Goal: Task Accomplishment & Management: Complete application form

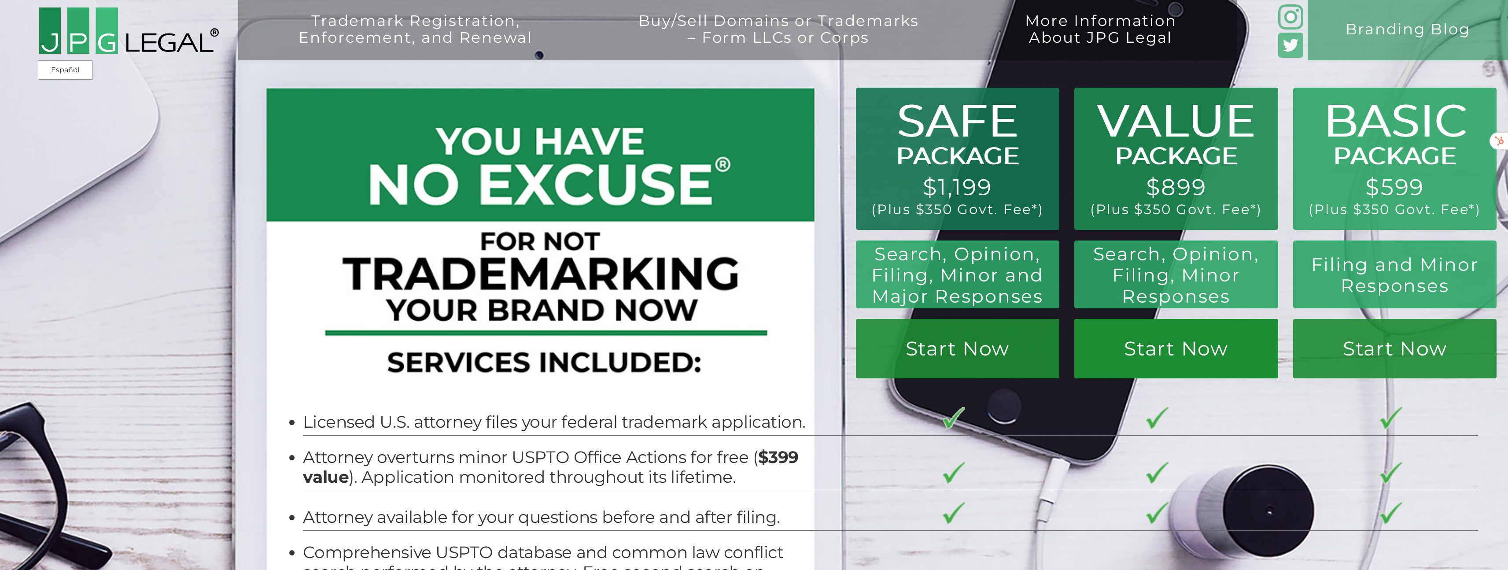
click at [1170, 351] on link "Start Now" at bounding box center [1175, 348] width 203 height 59
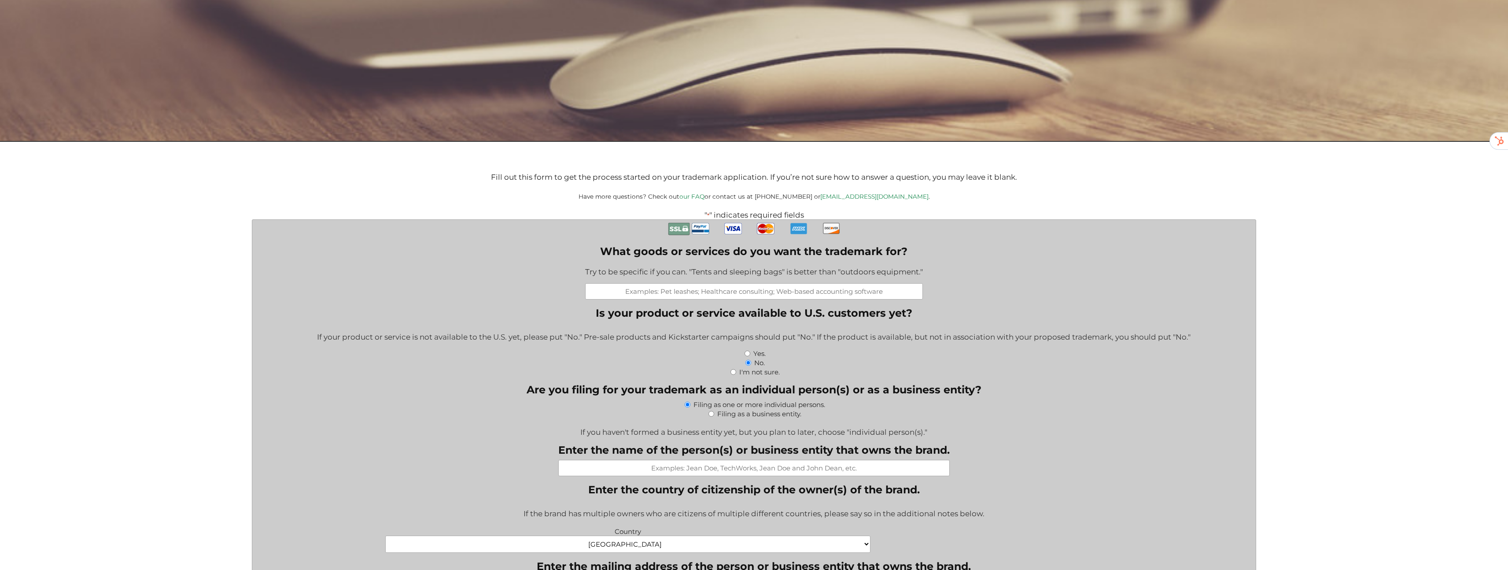
scroll to position [251, 0]
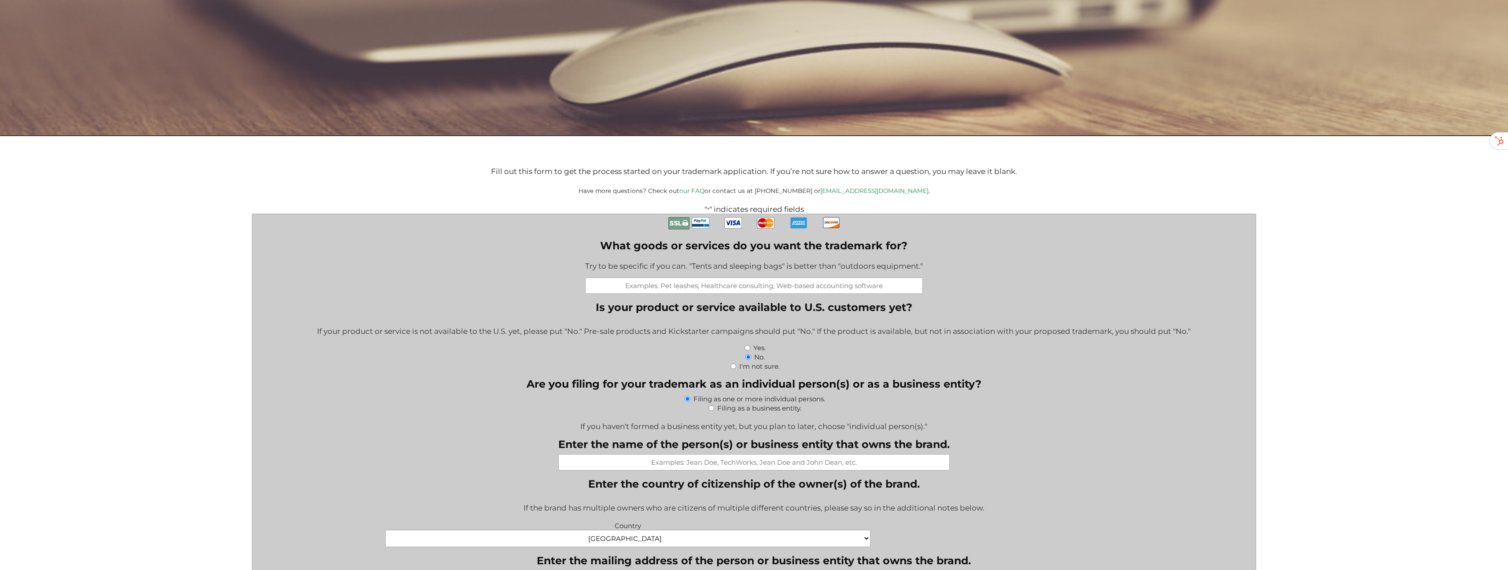
click at [663, 291] on input "What goods or services do you want the trademark for?" at bounding box center [754, 285] width 338 height 16
click at [704, 288] on input "What goods or services do you want the trademark for?" at bounding box center [754, 285] width 338 height 16
paste input "VaultZip™ — Resealable Bags Built for Strength & Security"
paste input "https://packagingfriends.com/collections/prozip-clear-reclosable-bags"
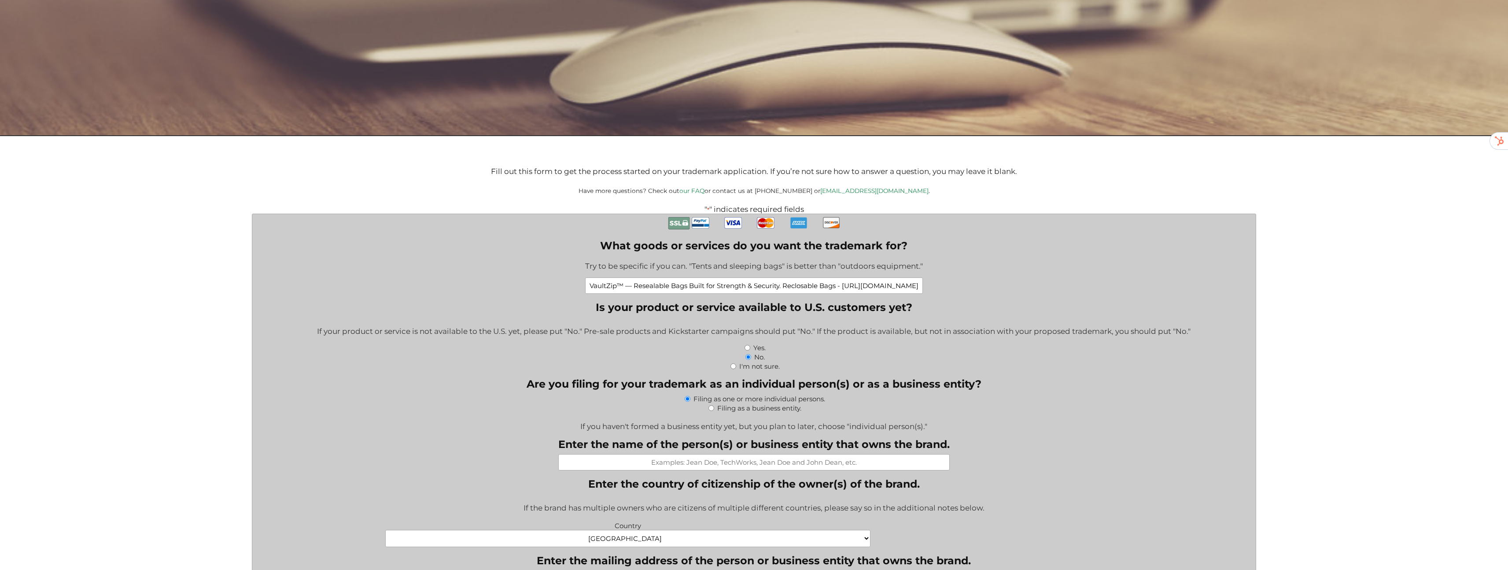
type input "VaultZip™ — Resealable Bags Built for Strength & Security. Reclosable Bags - ht…"
click at [657, 365] on div "I'm not sure." at bounding box center [754, 365] width 990 height 9
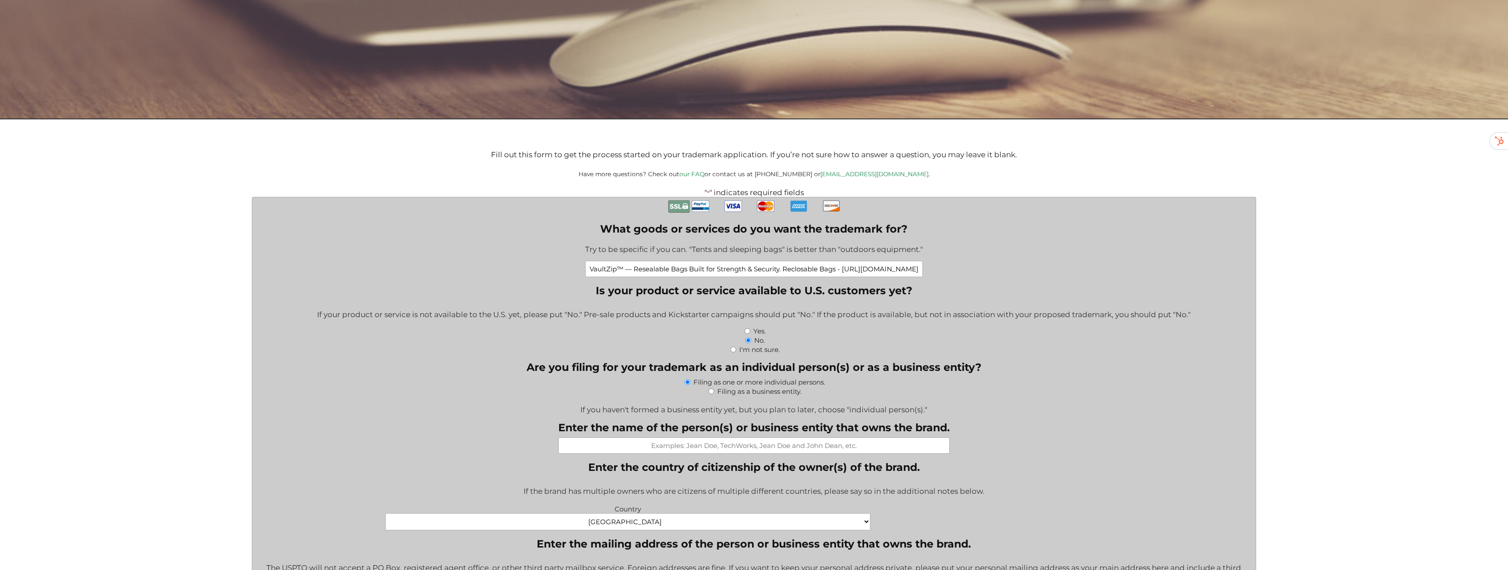
scroll to position [273, 0]
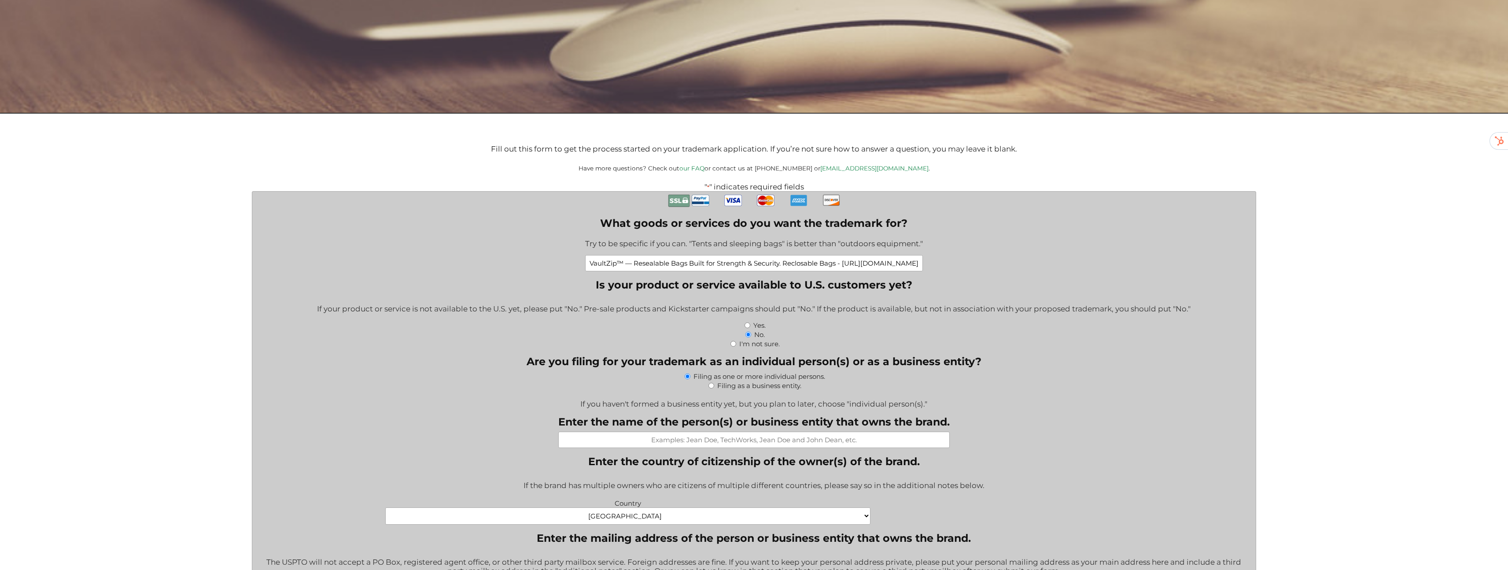
click at [748, 328] on input "Yes." at bounding box center [748, 325] width 6 height 6
radio input "true"
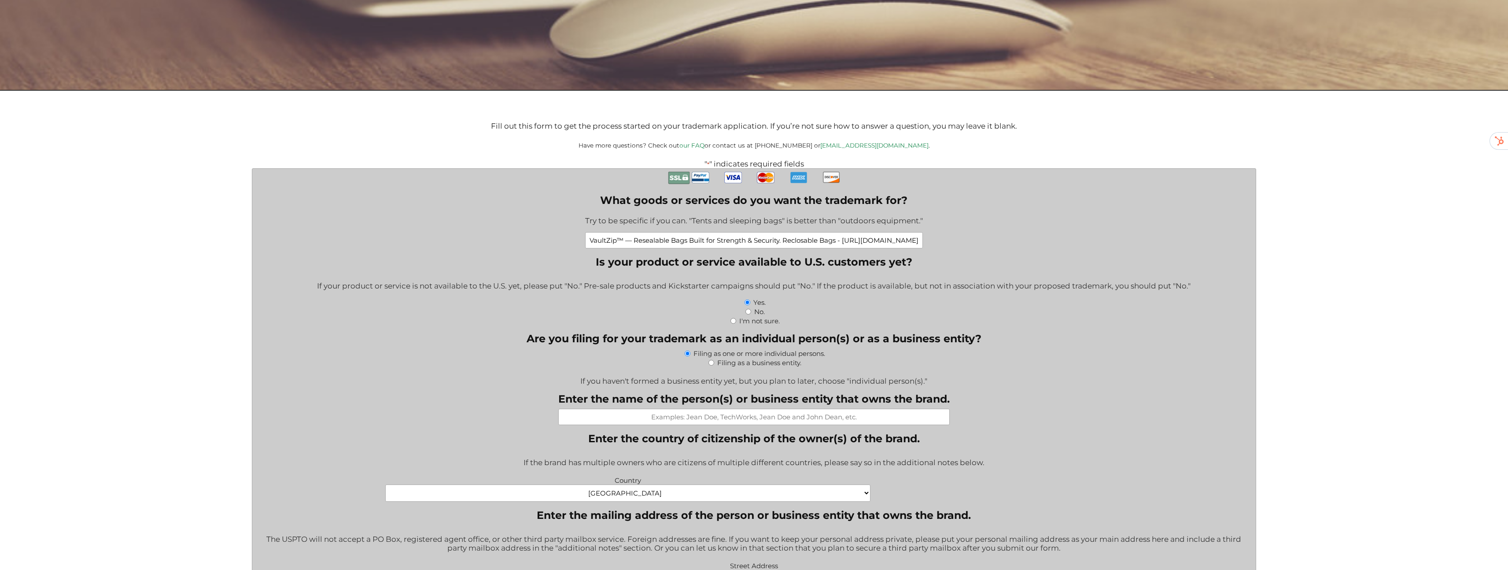
scroll to position [302, 0]
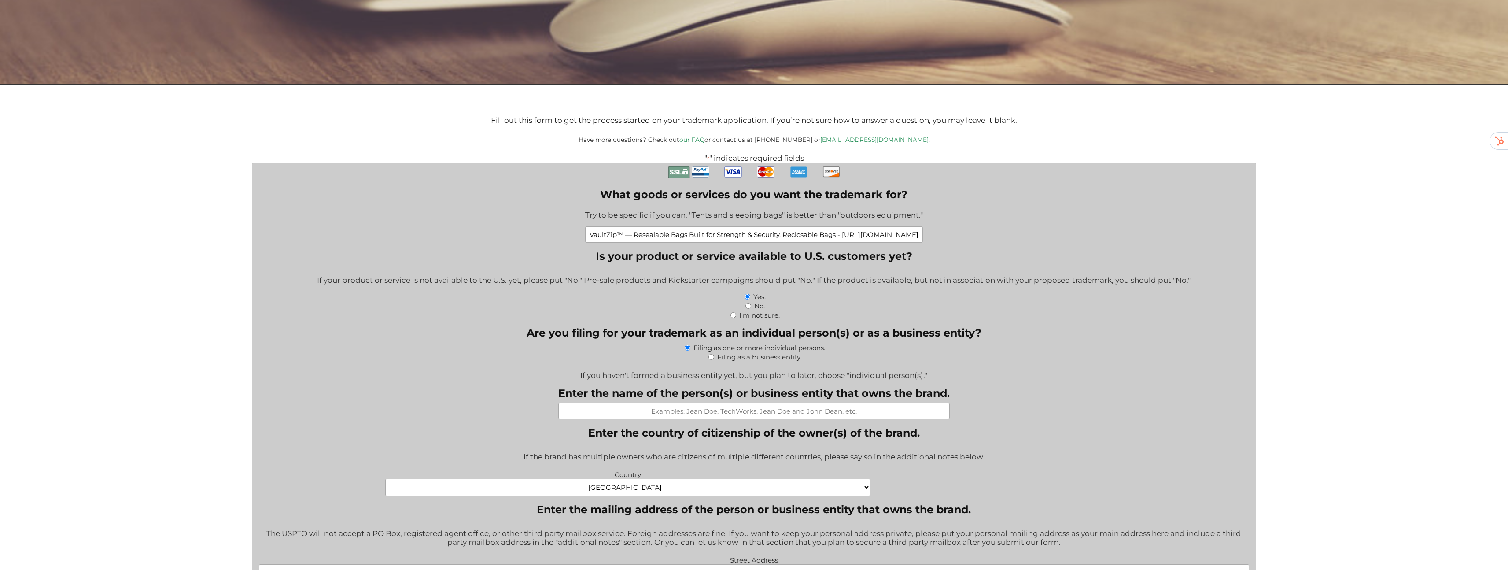
click at [710, 358] on input "Filing as a business entity." at bounding box center [711, 357] width 6 height 6
radio input "true"
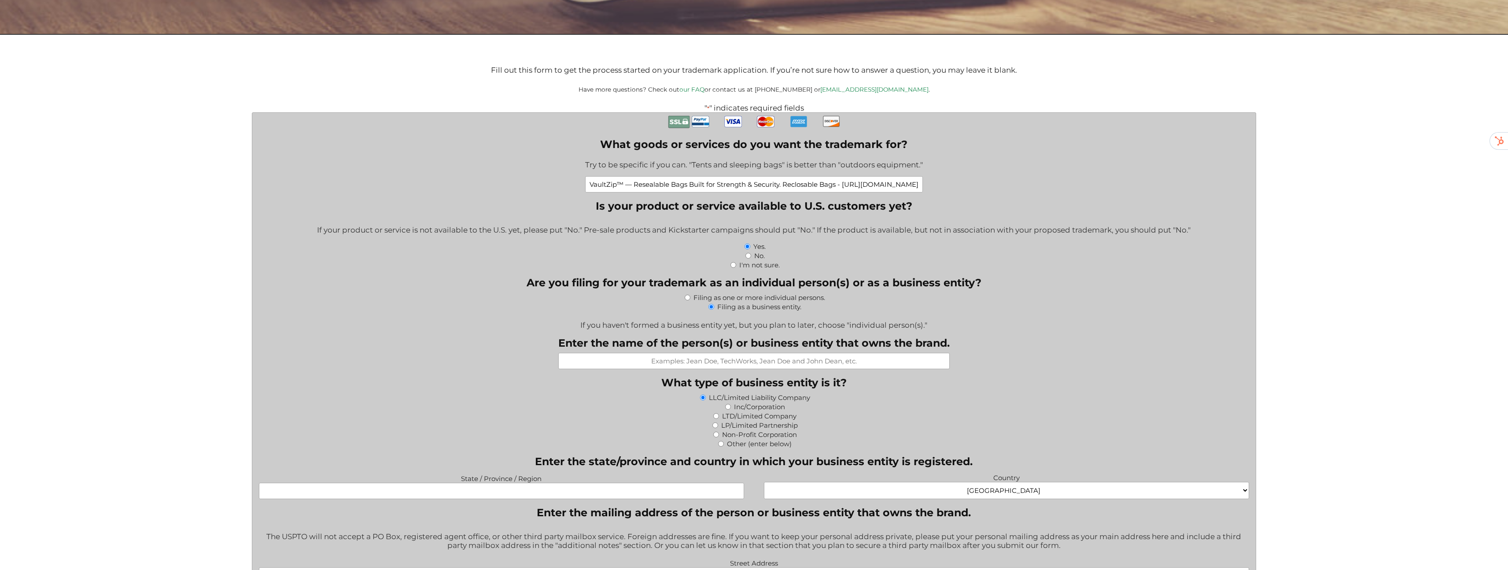
scroll to position [358, 0]
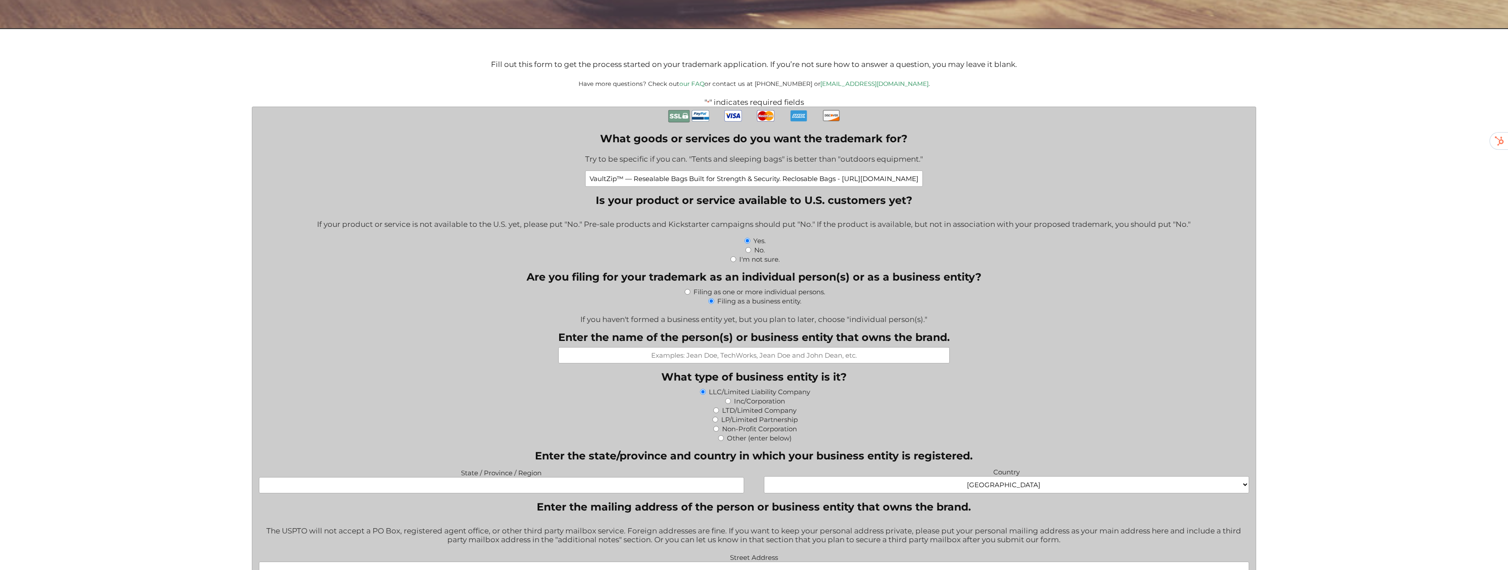
click at [677, 363] on input "Enter the name of the person(s) or business entity that owns the brand." at bounding box center [753, 355] width 391 height 16
type input "Packaging Friends LLC"
type input "TEXAS"
type input "701 Tillery Street Unit 12-2201"
type input "Austin"
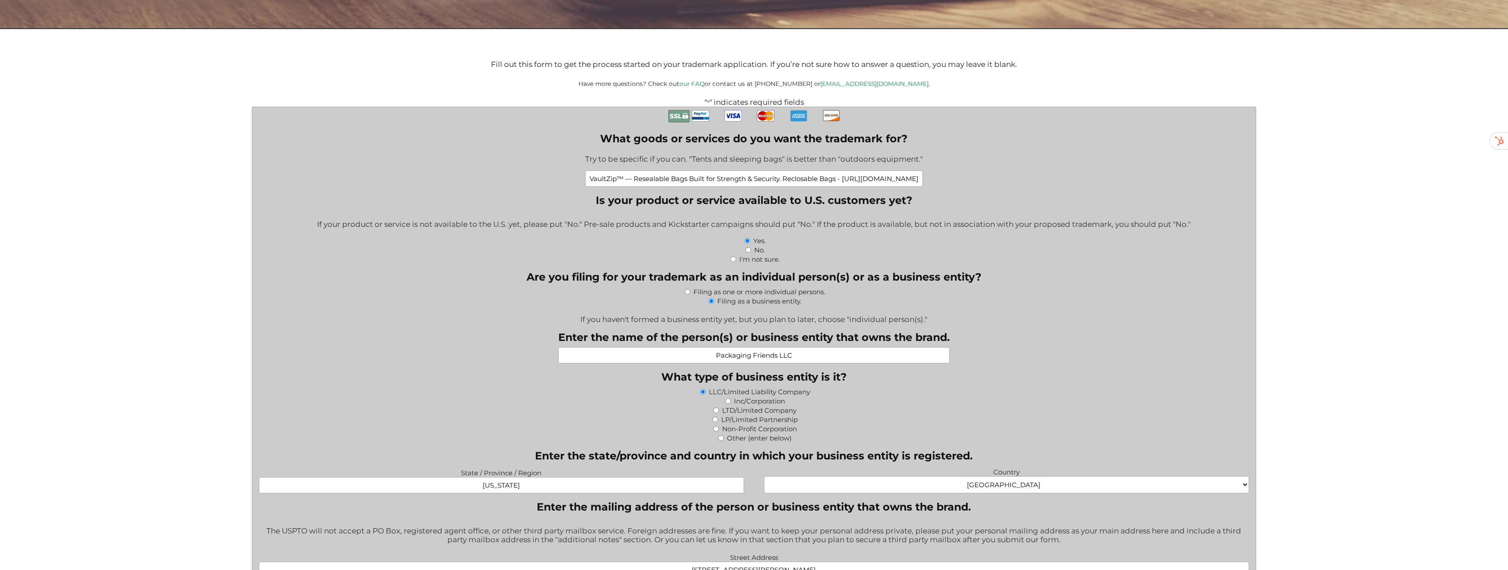
type input "TEXAS"
type input "78702"
type input "david@packaging-friends.com"
type input "Packaging Friends"
click at [991, 372] on fieldset "What type of business entity is it? LLC/Limited Liability Company Inc/Corporati…" at bounding box center [754, 406] width 990 height 72
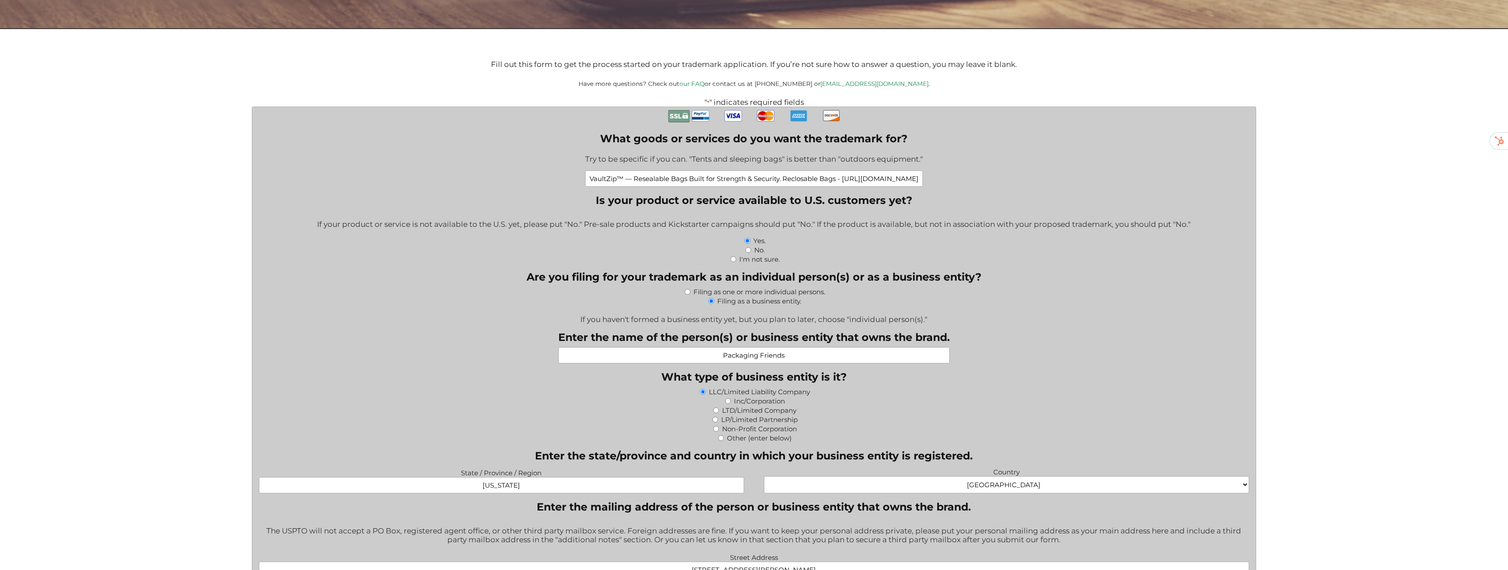
click at [727, 402] on input "Inc/Corporation" at bounding box center [728, 401] width 6 height 6
radio input "true"
click at [815, 359] on input "Packaging Friends" at bounding box center [753, 355] width 391 height 16
type input "Packaging Friends Inc."
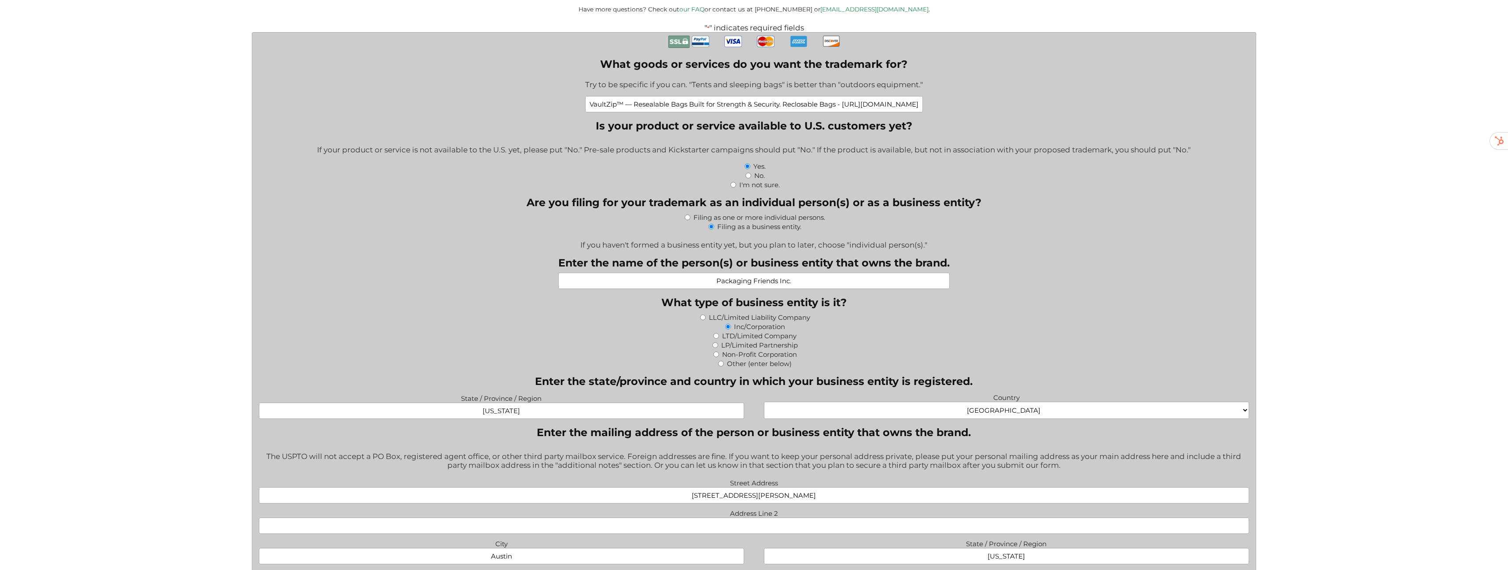
scroll to position [443, 0]
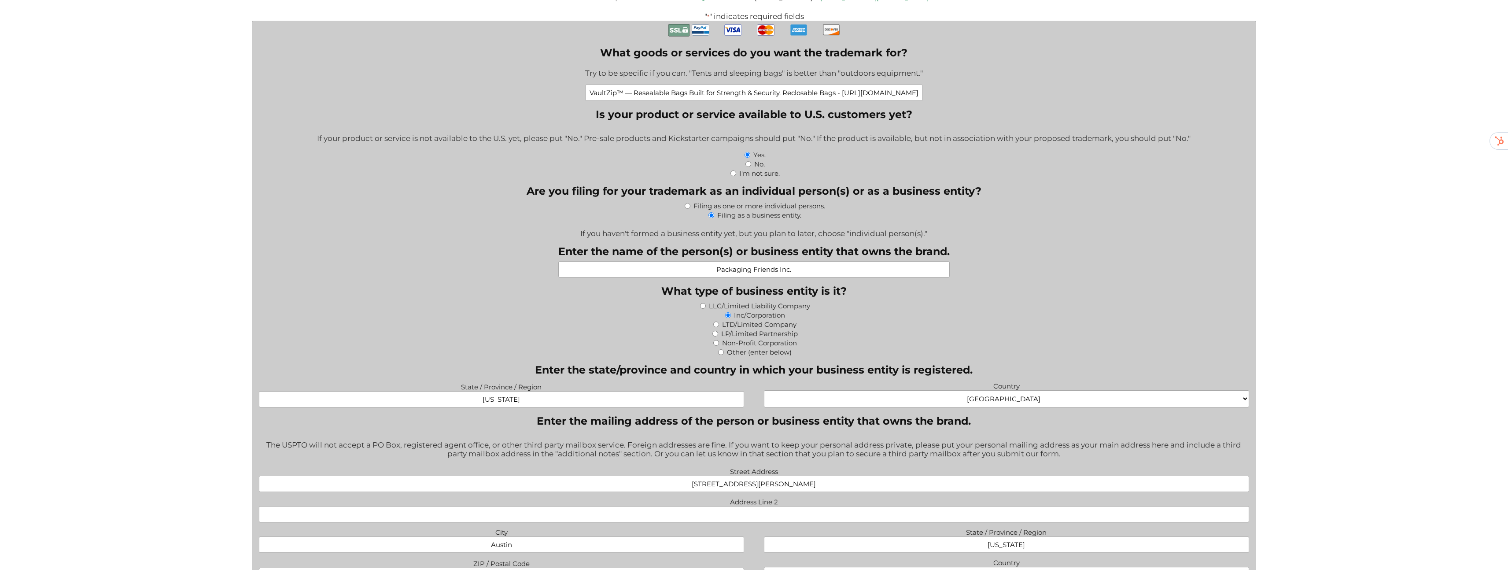
click at [502, 399] on input "TEXAS" at bounding box center [501, 399] width 485 height 16
type input "Wyoming"
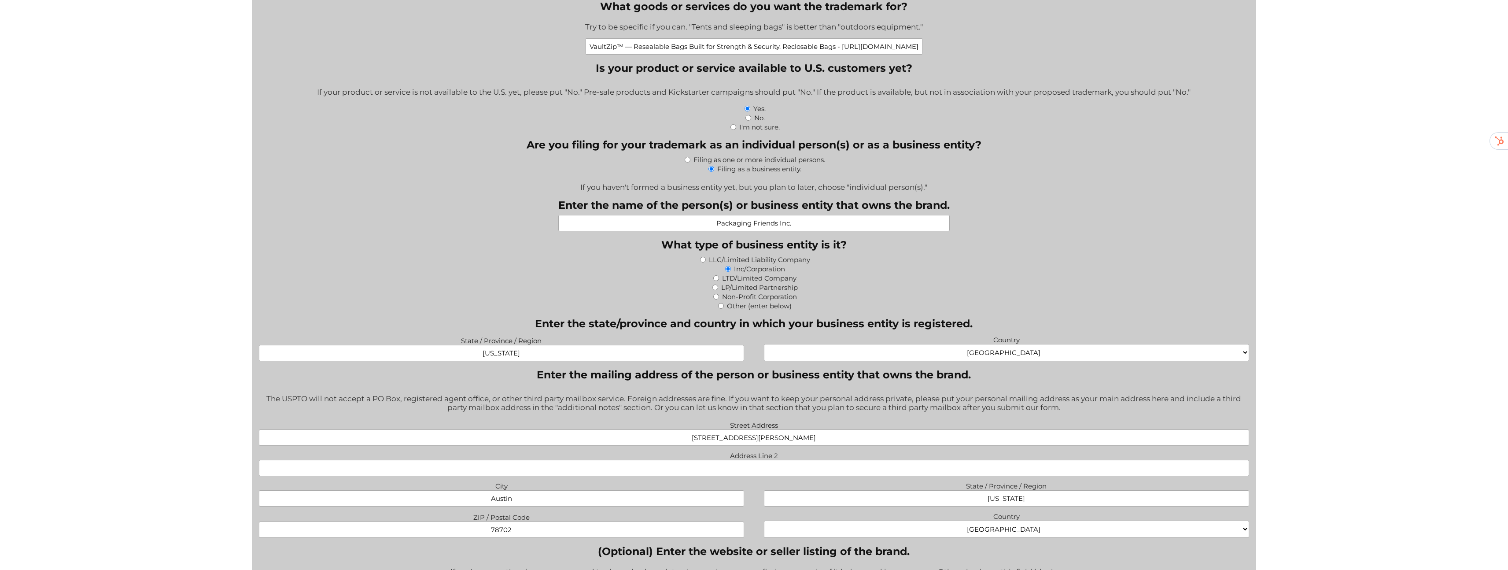
scroll to position [501, 0]
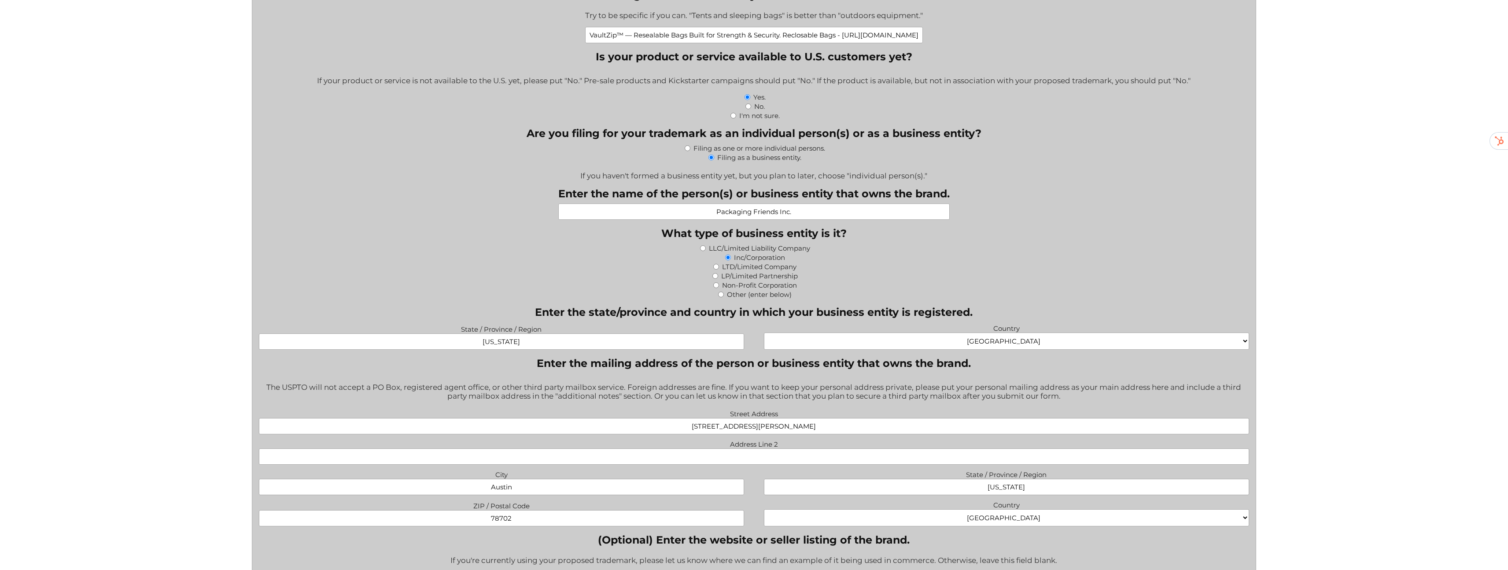
click at [756, 431] on input "701 Tillery Street Unit 12-2201" at bounding box center [754, 426] width 990 height 16
type input "1603 Capitol Avenue suite 413"
click at [635, 444] on label "Address Line 2" at bounding box center [754, 443] width 990 height 11
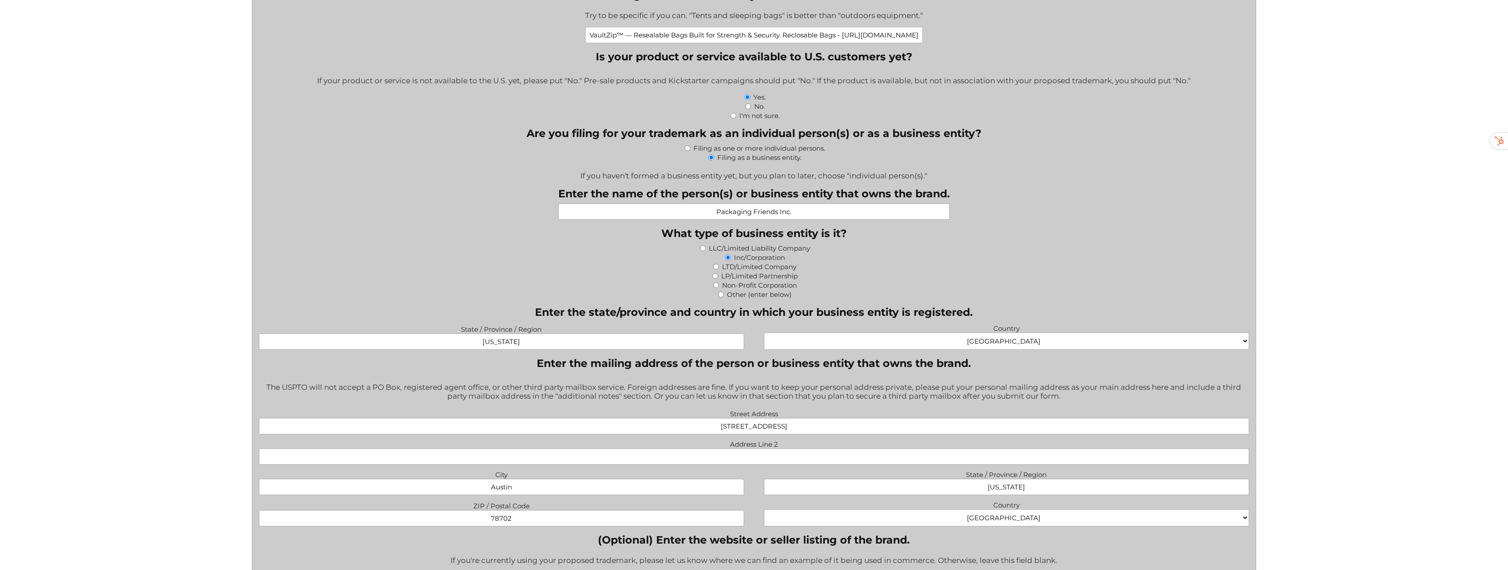
click at [635, 448] on input "Address Line 2" at bounding box center [754, 456] width 990 height 16
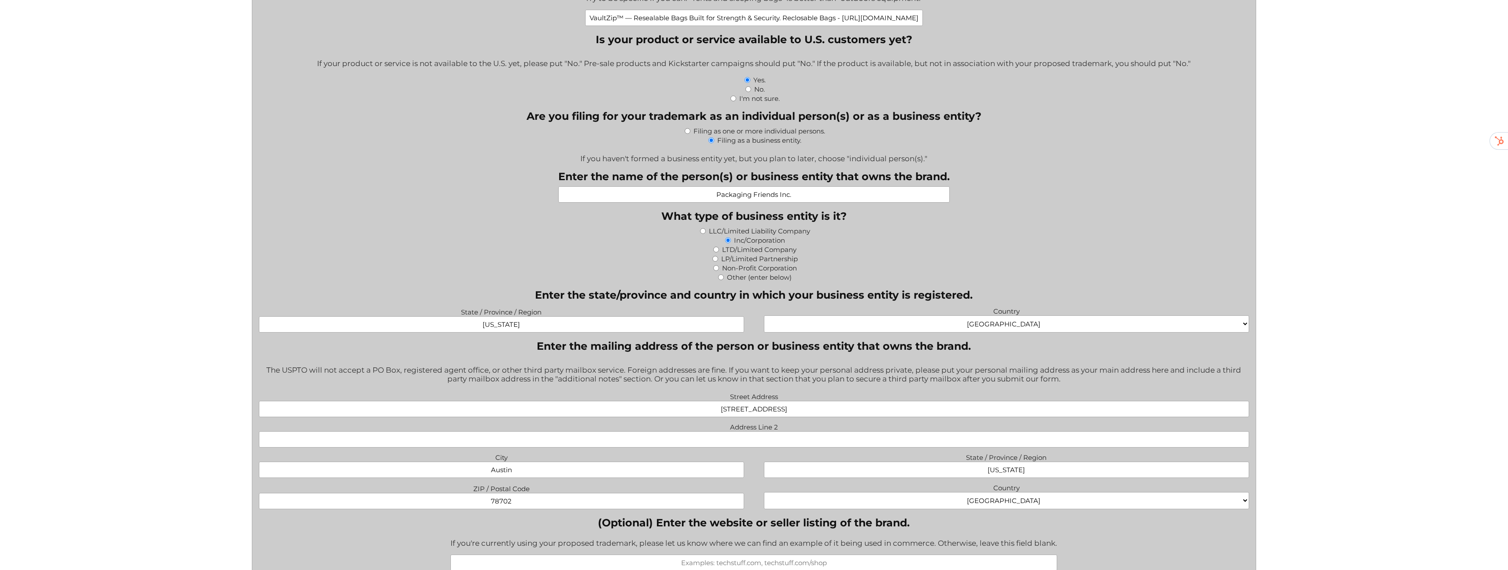
scroll to position [524, 0]
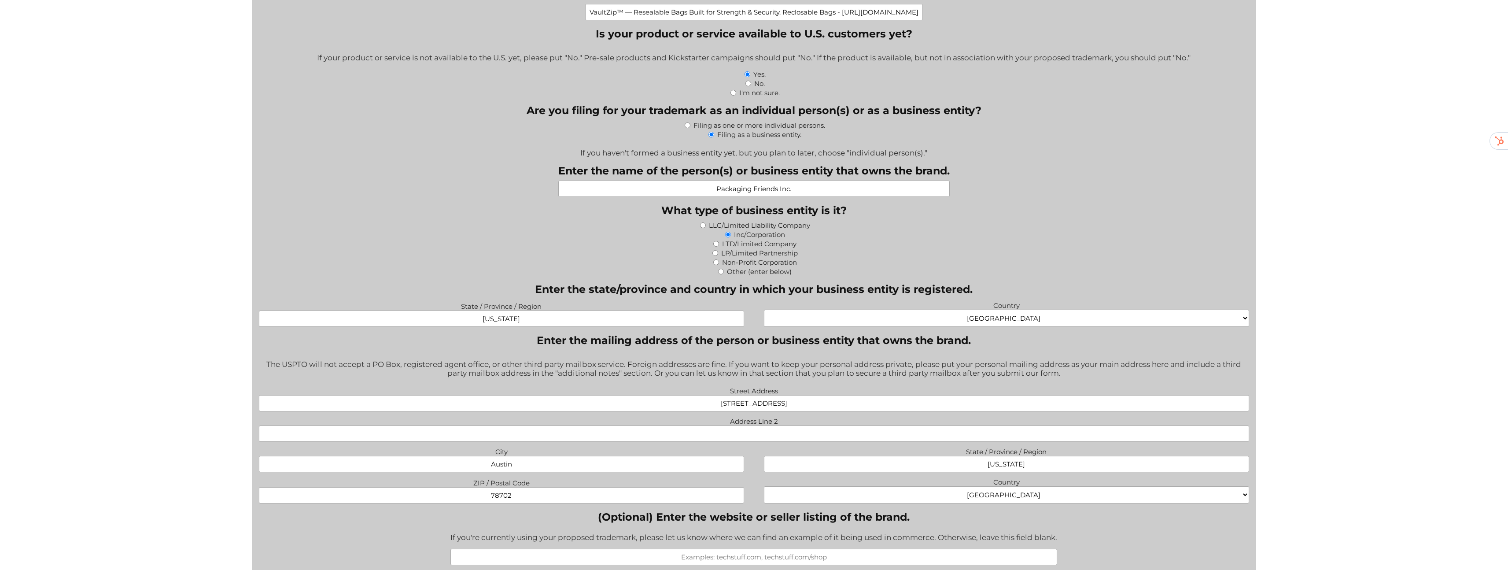
click at [557, 468] on input "Austin" at bounding box center [501, 464] width 485 height 16
type input "Cheyenne"
click at [1008, 464] on input "TEXAS" at bounding box center [1006, 464] width 485 height 16
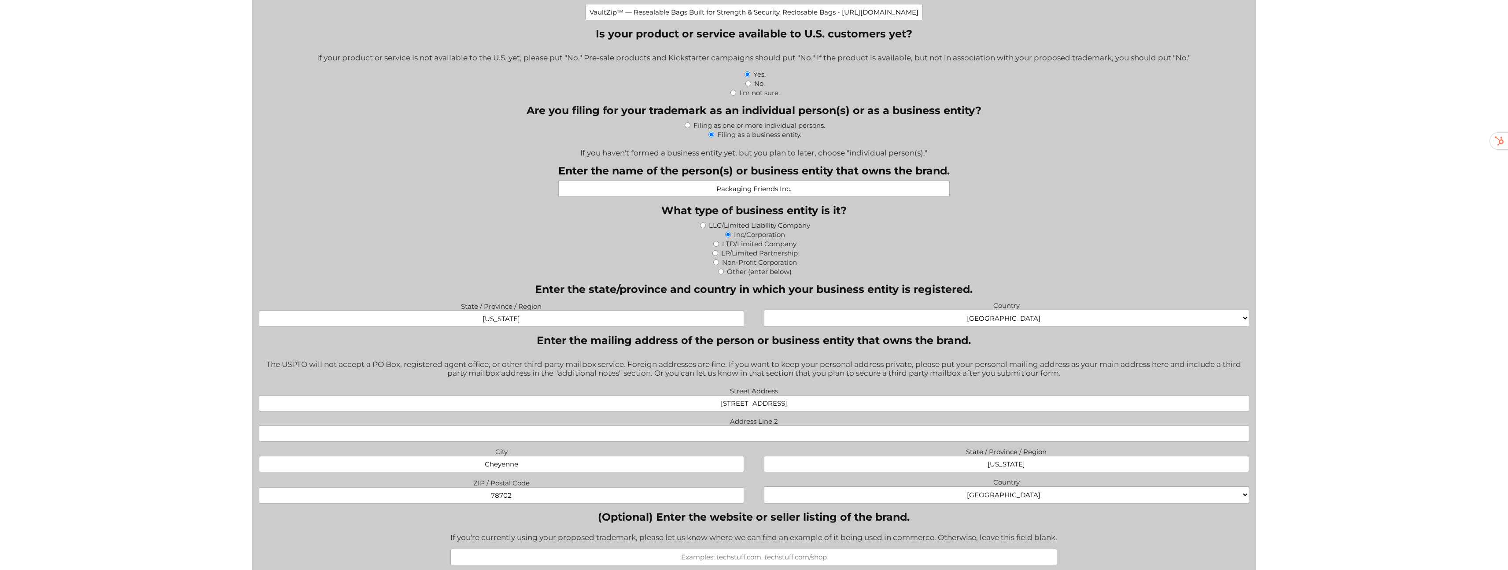
click at [1008, 464] on input "TEXAS" at bounding box center [1006, 464] width 485 height 16
type input "Wyoming"
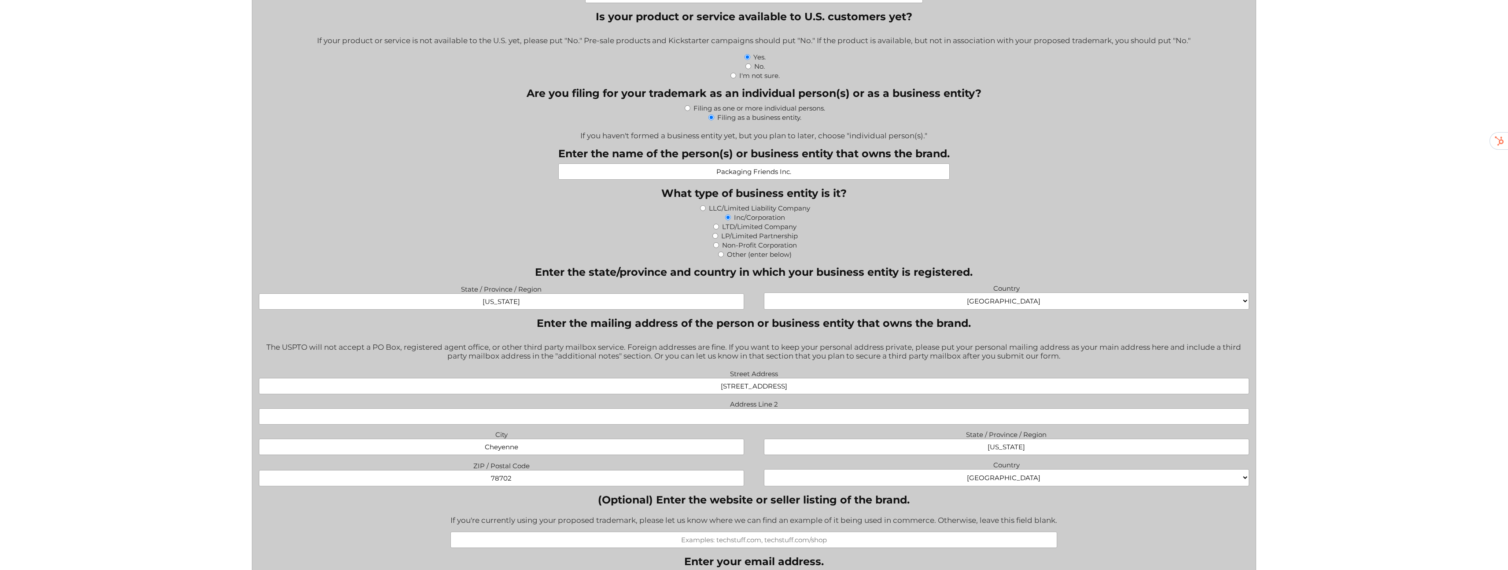
scroll to position [547, 0]
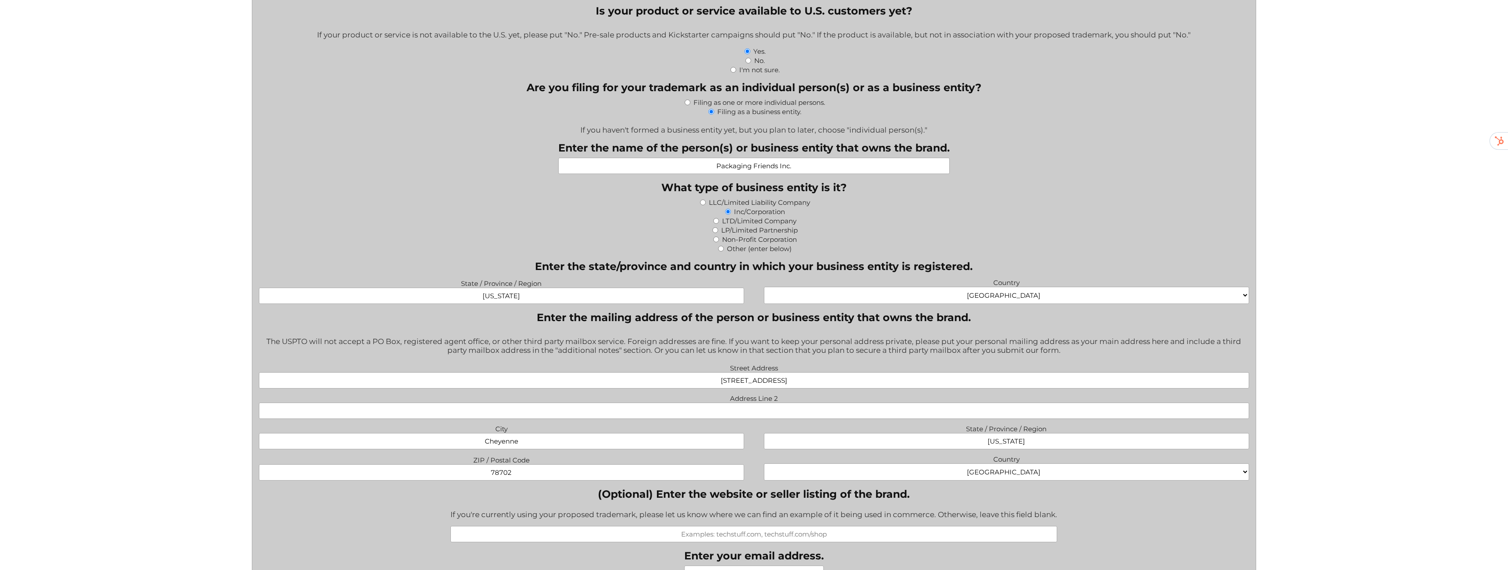
click at [502, 475] on input "78702" at bounding box center [501, 472] width 485 height 16
type input "82001"
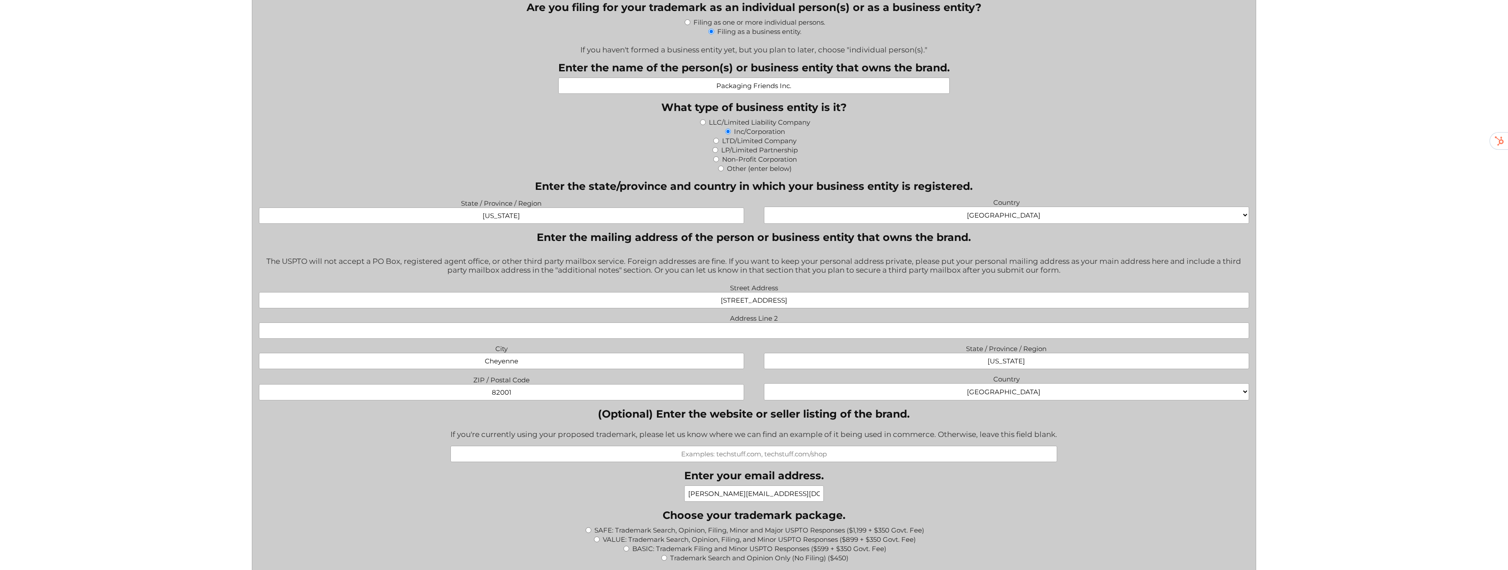
scroll to position [714, 0]
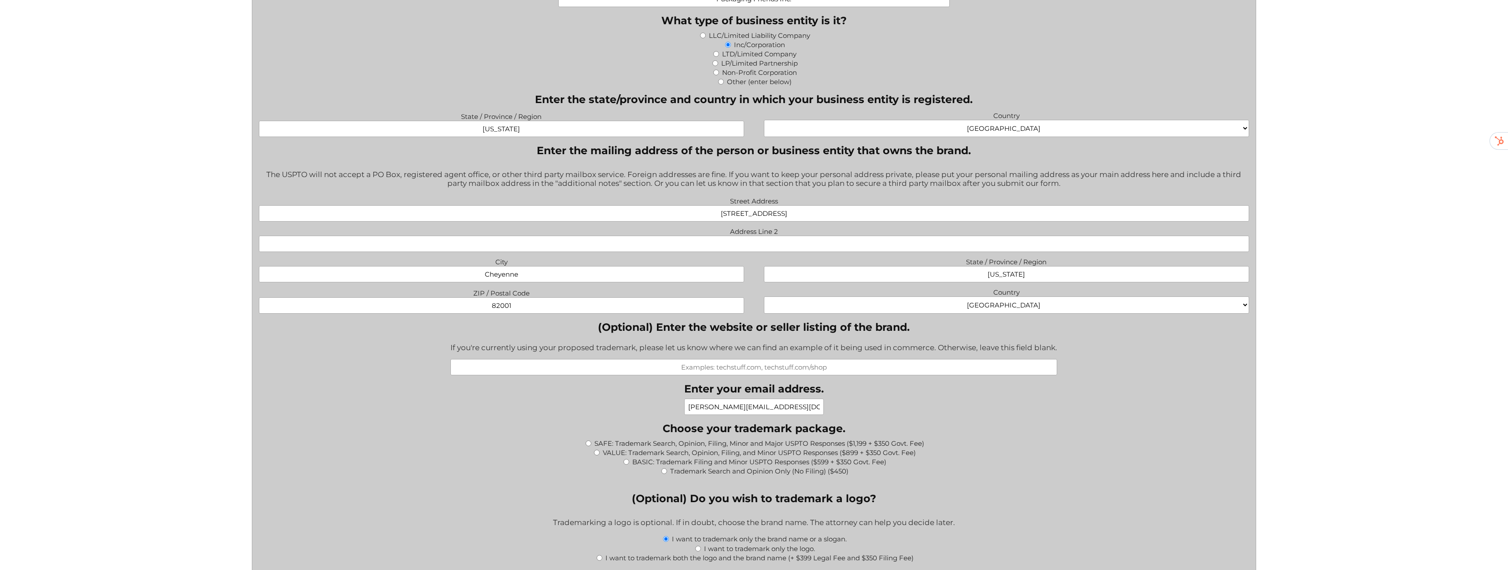
click at [787, 369] on input "(Optional) Enter the website or seller listing of the brand." at bounding box center [753, 367] width 607 height 16
paste input "https://packagingfriends.com/"
type input "https://packagingfriends.com/"
click at [914, 401] on div "Facebook This field is for validation purposes and should be left unchanged. Wh…" at bounding box center [754, 450] width 990 height 1398
click at [765, 408] on input "david@packaging-friends.com" at bounding box center [754, 406] width 140 height 16
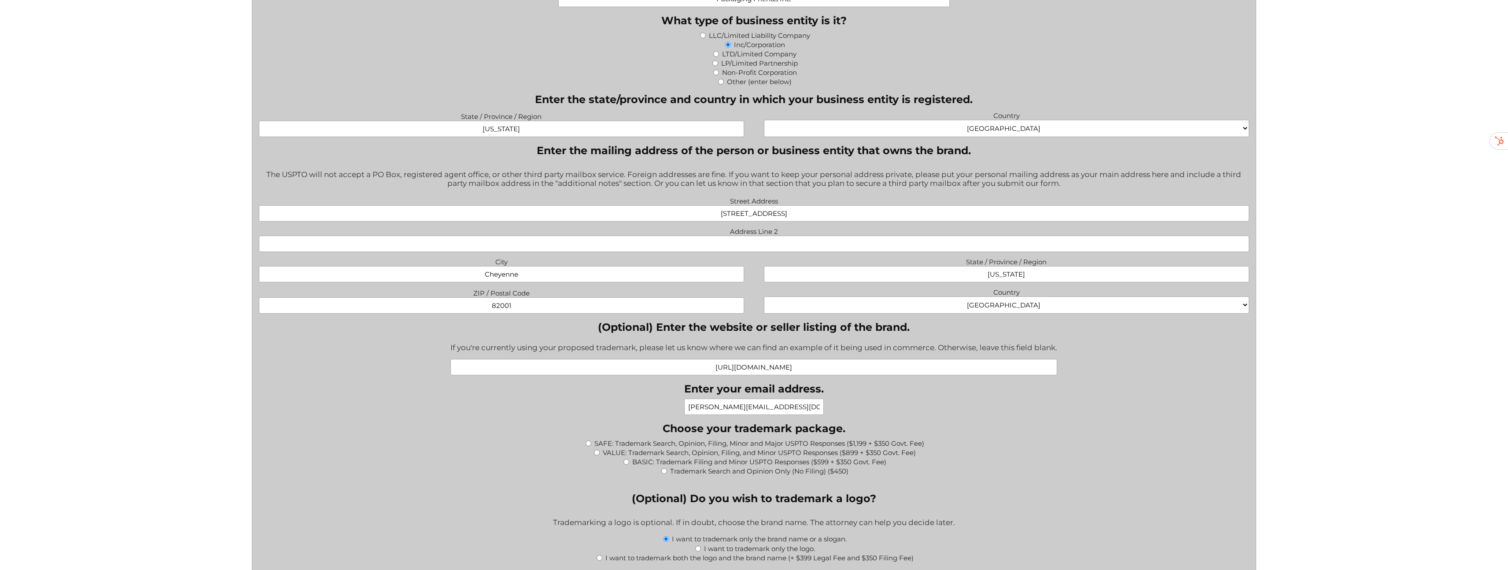
type input "david@packagingfriends.com"
click at [905, 406] on div "Facebook This field is for validation purposes and should be left unchanged. Wh…" at bounding box center [754, 450] width 990 height 1398
click at [734, 371] on input "https://packagingfriends.com/" at bounding box center [753, 367] width 607 height 16
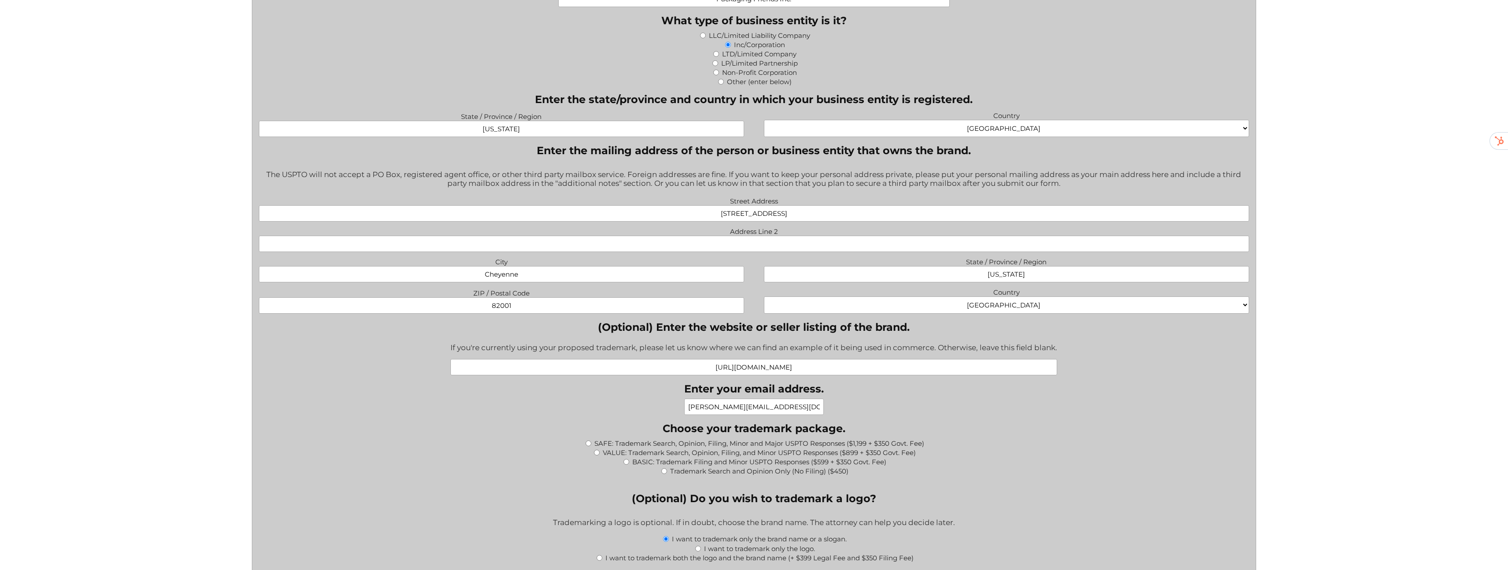
paste input "collections/prozip-reclosable-bags"
type input "https://packagingfriends.com/collections/prozip-reclosable-bags"
click at [891, 389] on div "Facebook This field is for validation purposes and should be left unchanged. Wh…" at bounding box center [754, 450] width 990 height 1398
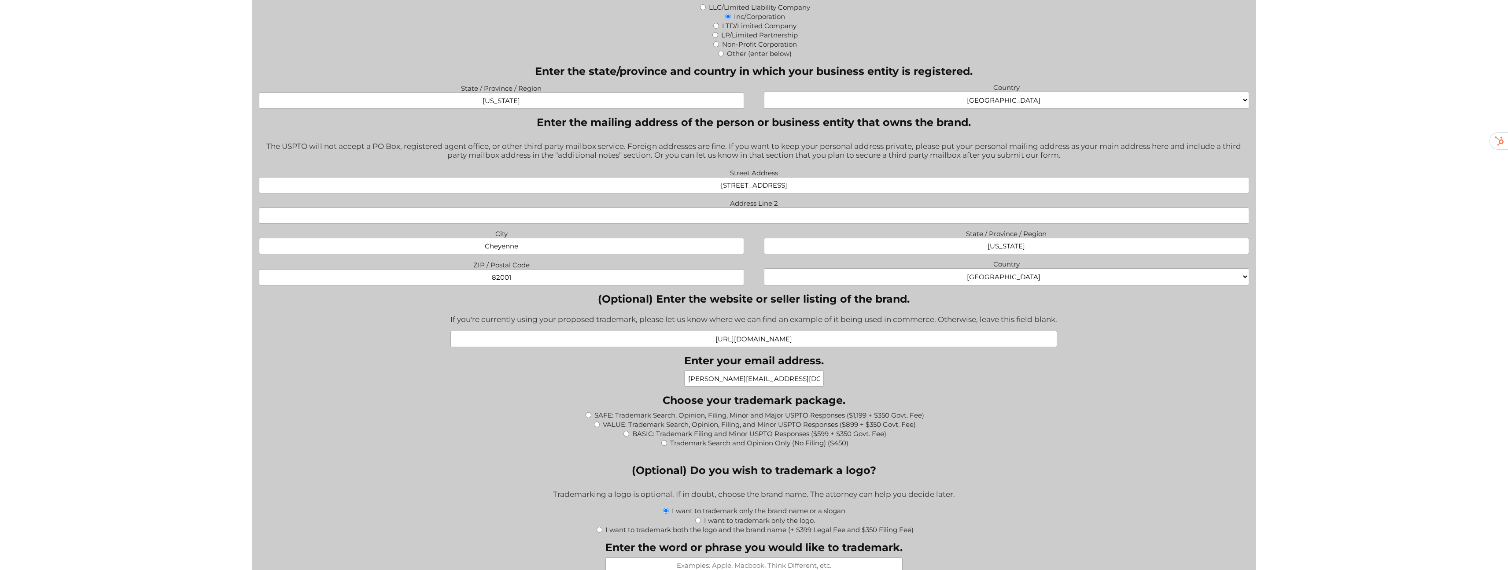
scroll to position [753, 0]
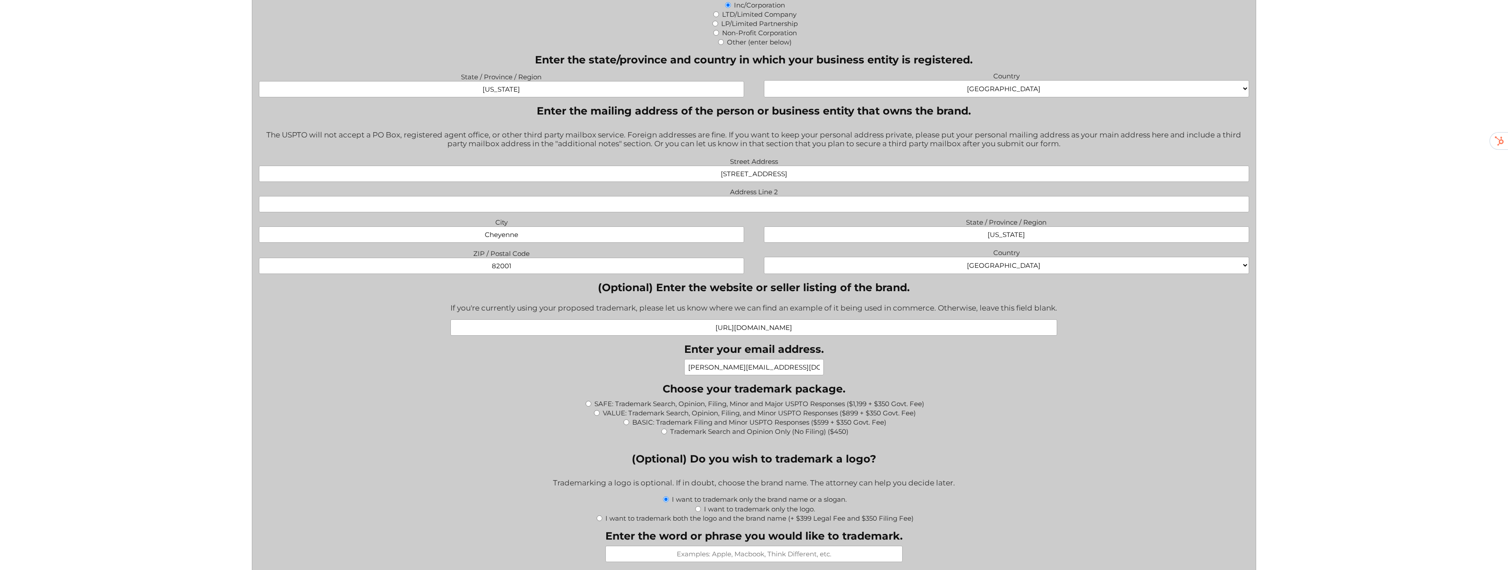
click at [596, 415] on input "VALUE: Trademark Search, Opinion, Filing, and Minor USPTO Responses ($899 + $35…" at bounding box center [597, 413] width 6 height 6
radio input "true"
type input "$1,249.00"
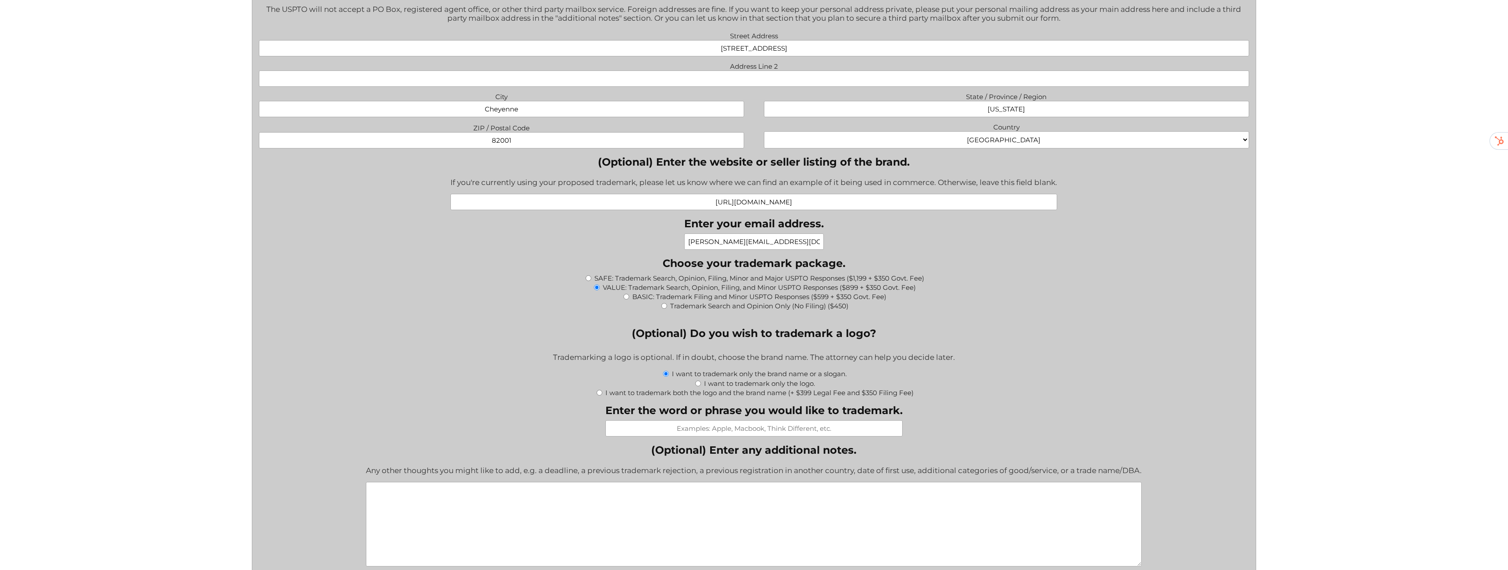
scroll to position [896, 0]
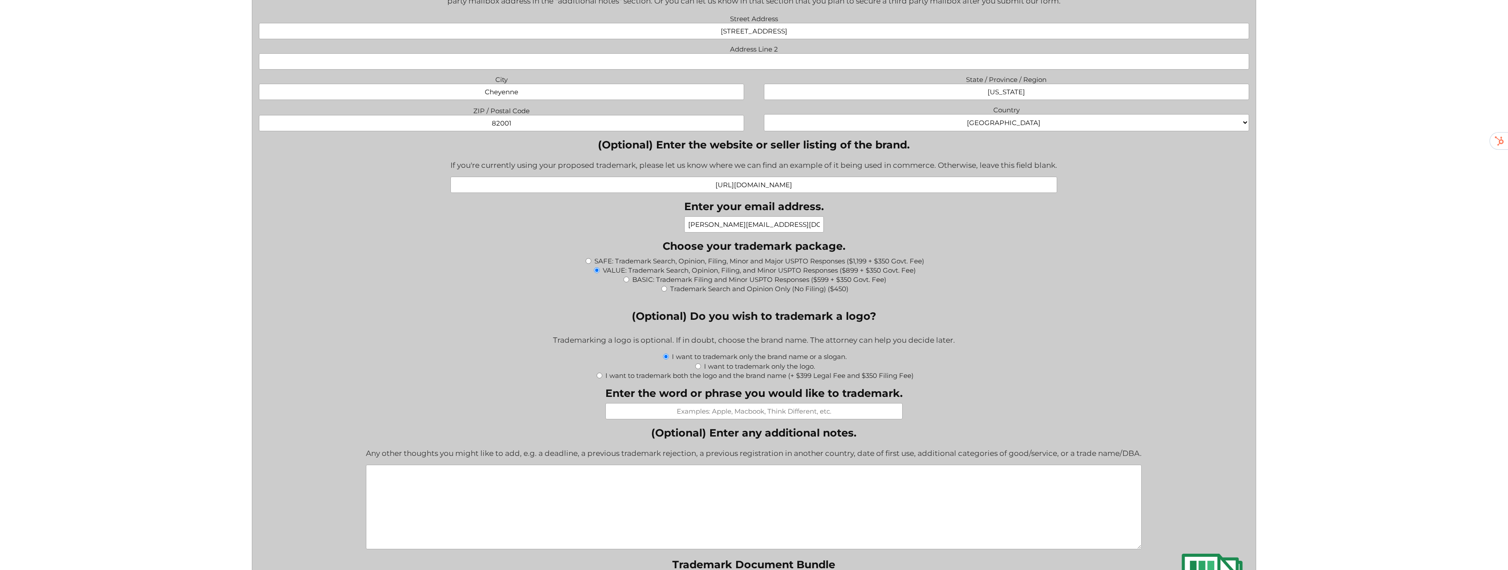
click at [728, 413] on input "Enter the word or phrase you would like to trademark." at bounding box center [753, 411] width 297 height 16
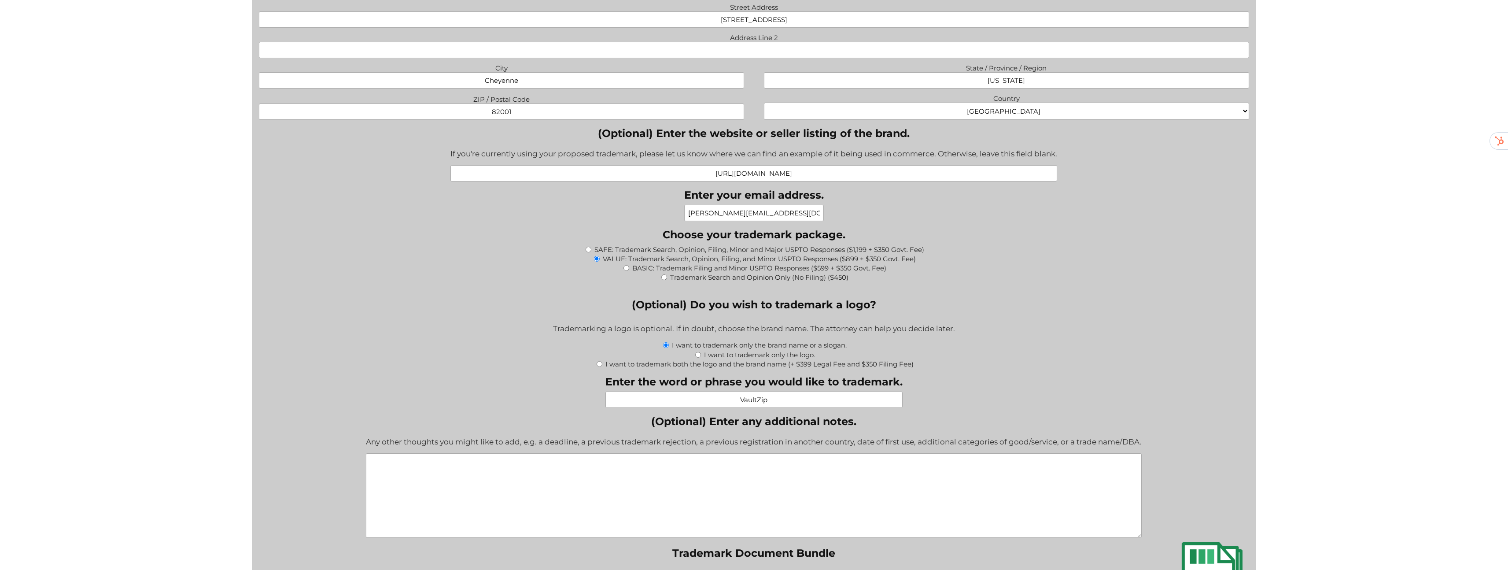
scroll to position [913, 0]
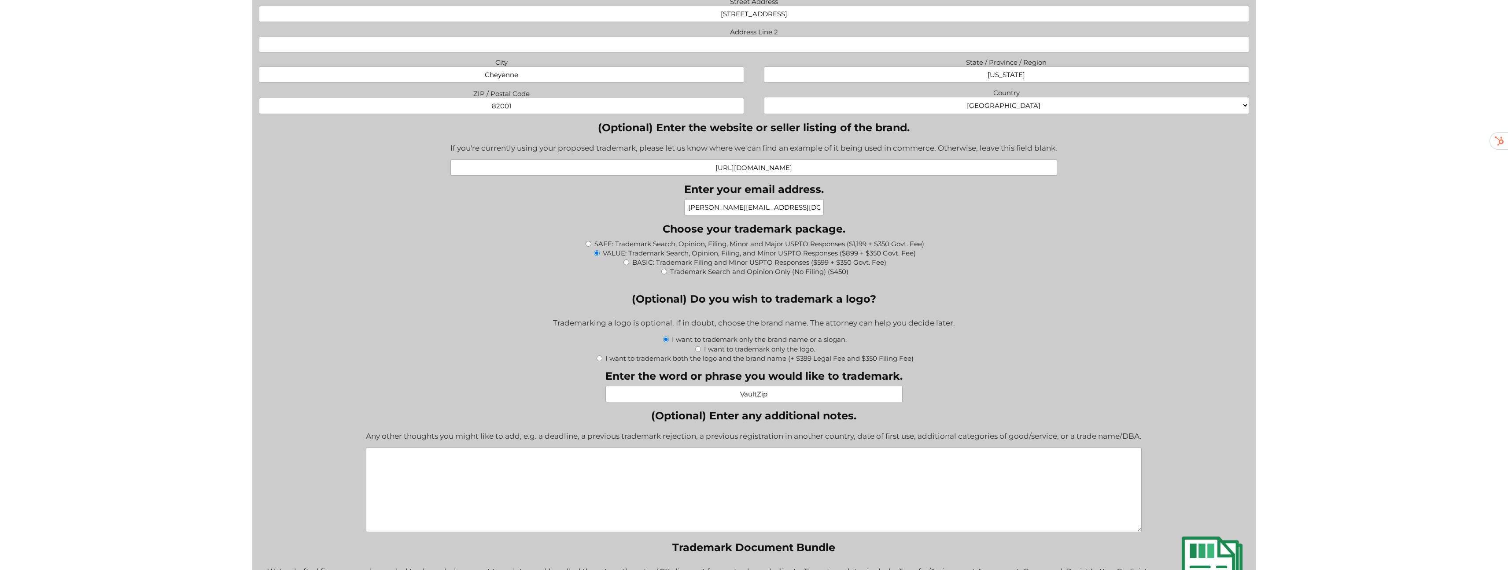
type input "VaultZip"
click at [485, 467] on textarea "(Optional) Enter any additional notes." at bounding box center [754, 489] width 776 height 85
click at [485, 466] on textarea "(Optional) Enter any additional notes." at bounding box center [754, 489] width 776 height 85
click at [485, 465] on textarea "(Optional) Enter any additional notes." at bounding box center [754, 489] width 776 height 85
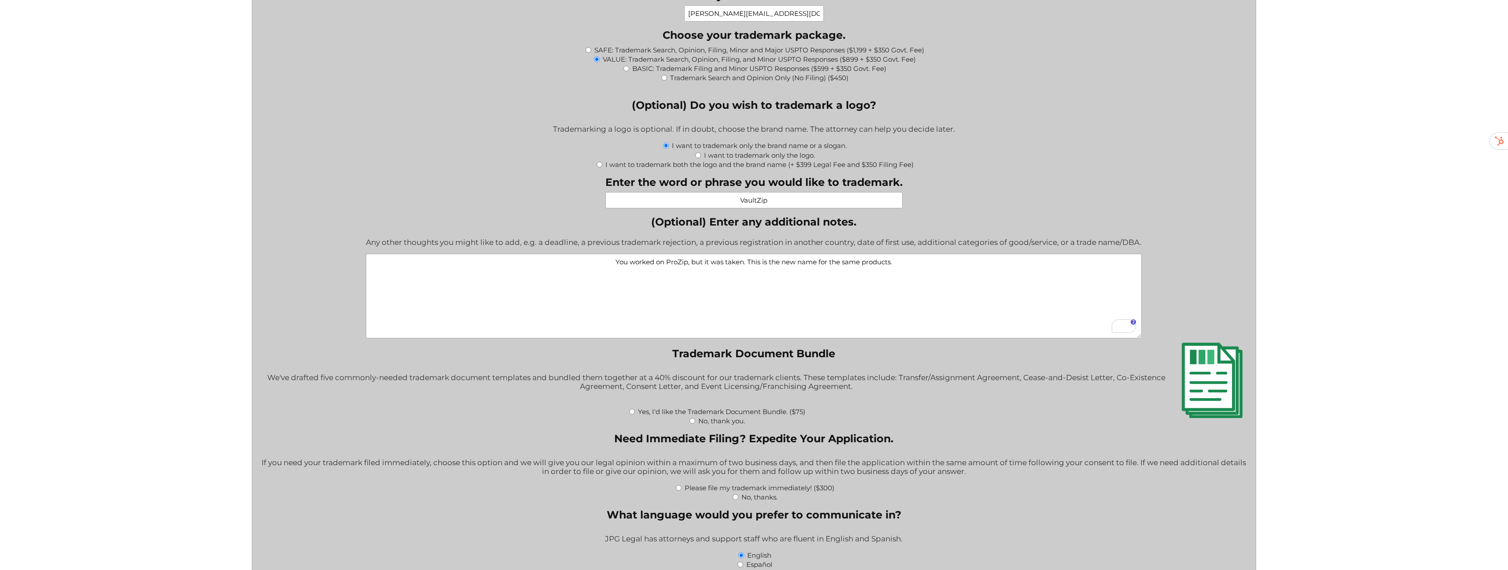
scroll to position [1113, 0]
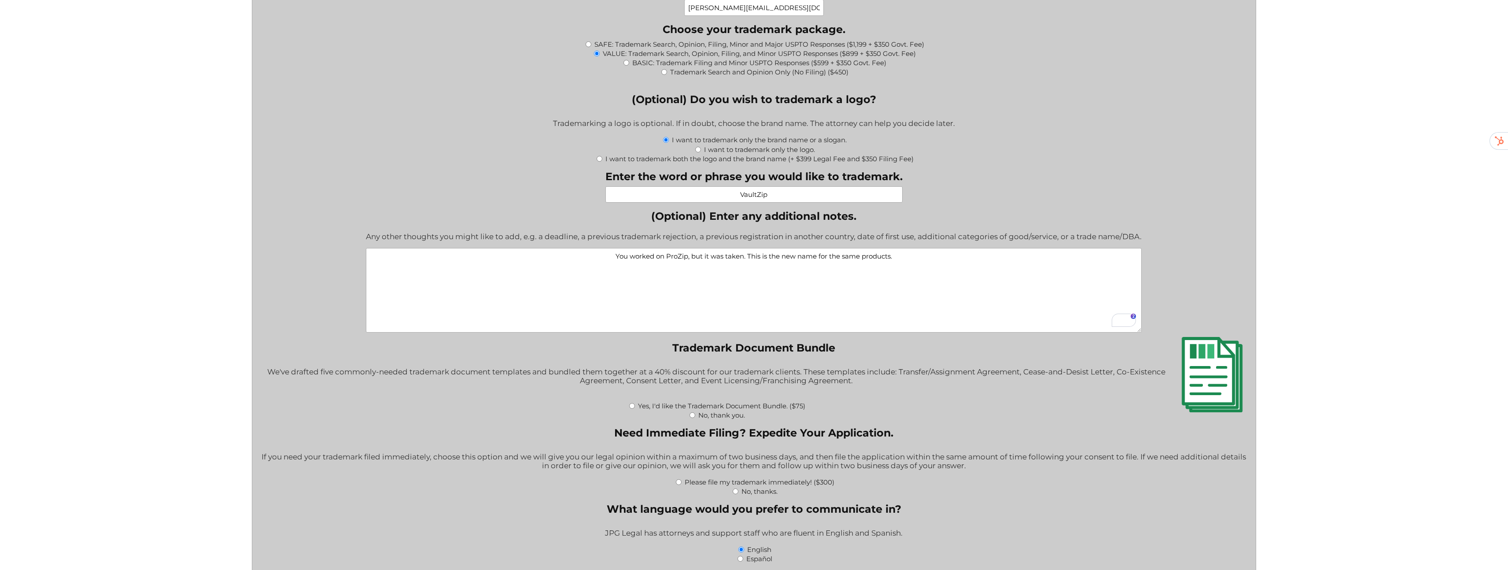
type textarea "You worked on ProZip, but it was taken. This is the new name for the same produ…"
click at [692, 416] on input "No, thank you." at bounding box center [693, 415] width 6 height 6
radio input "true"
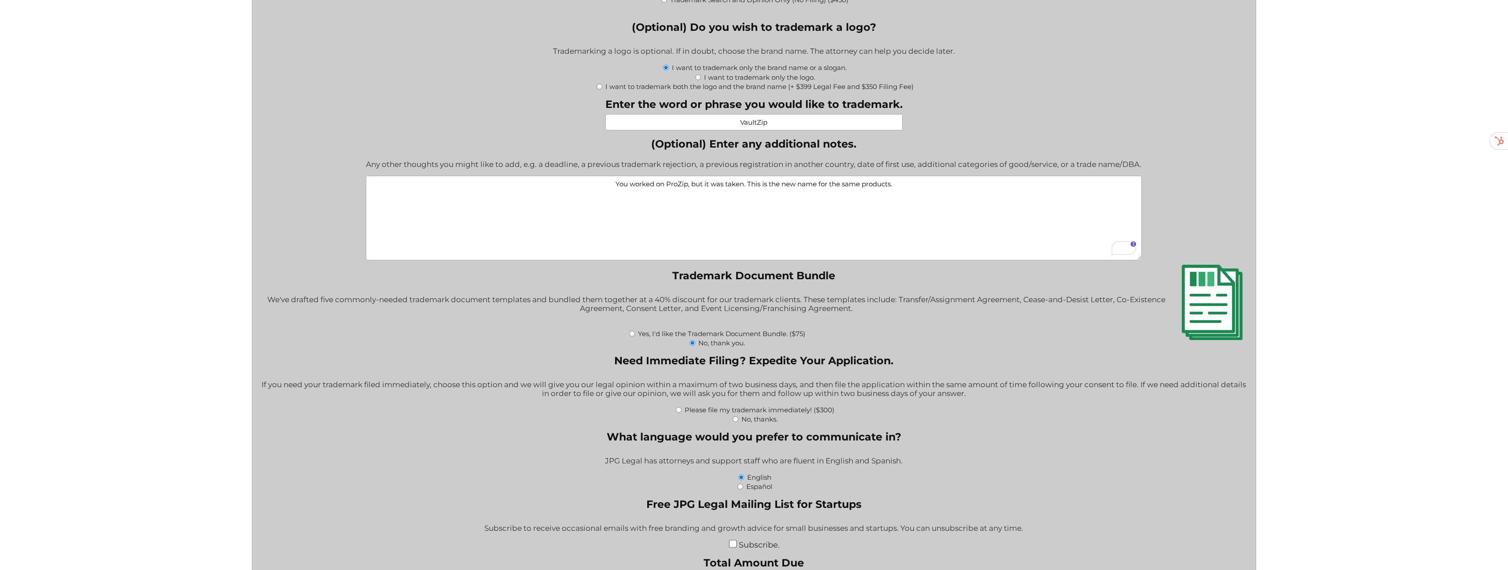
scroll to position [1196, 0]
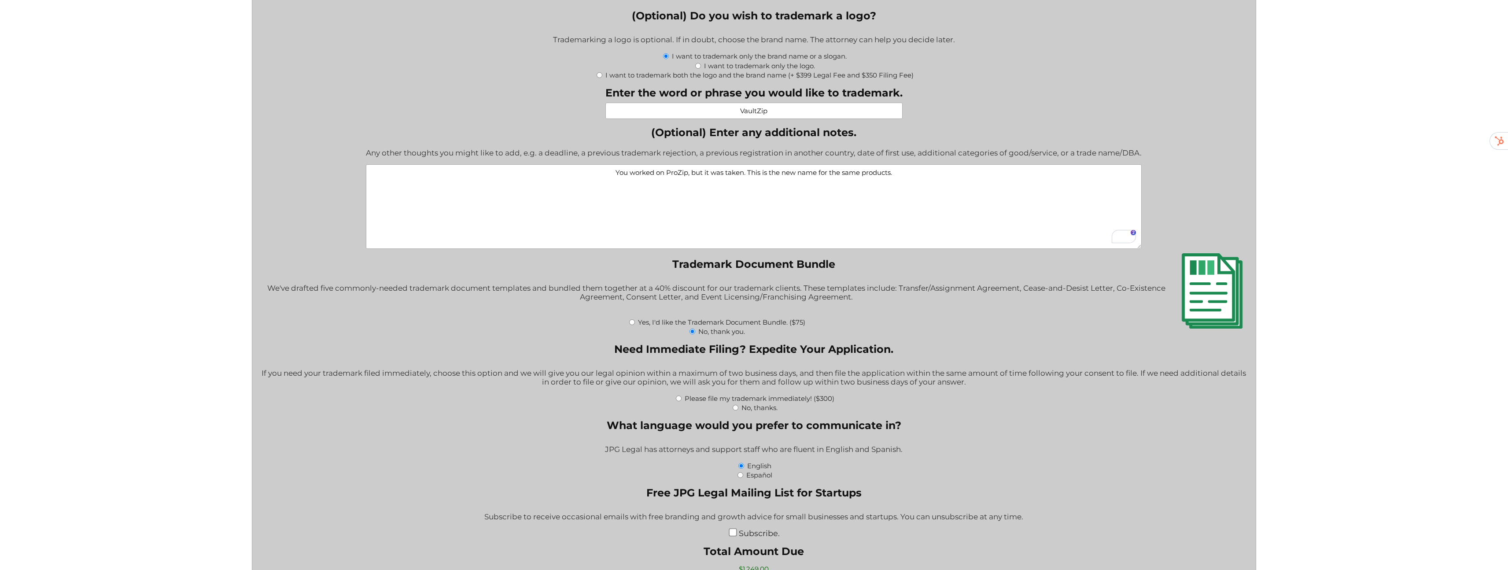
click at [737, 409] on input "No, thanks." at bounding box center [736, 408] width 6 height 6
radio input "true"
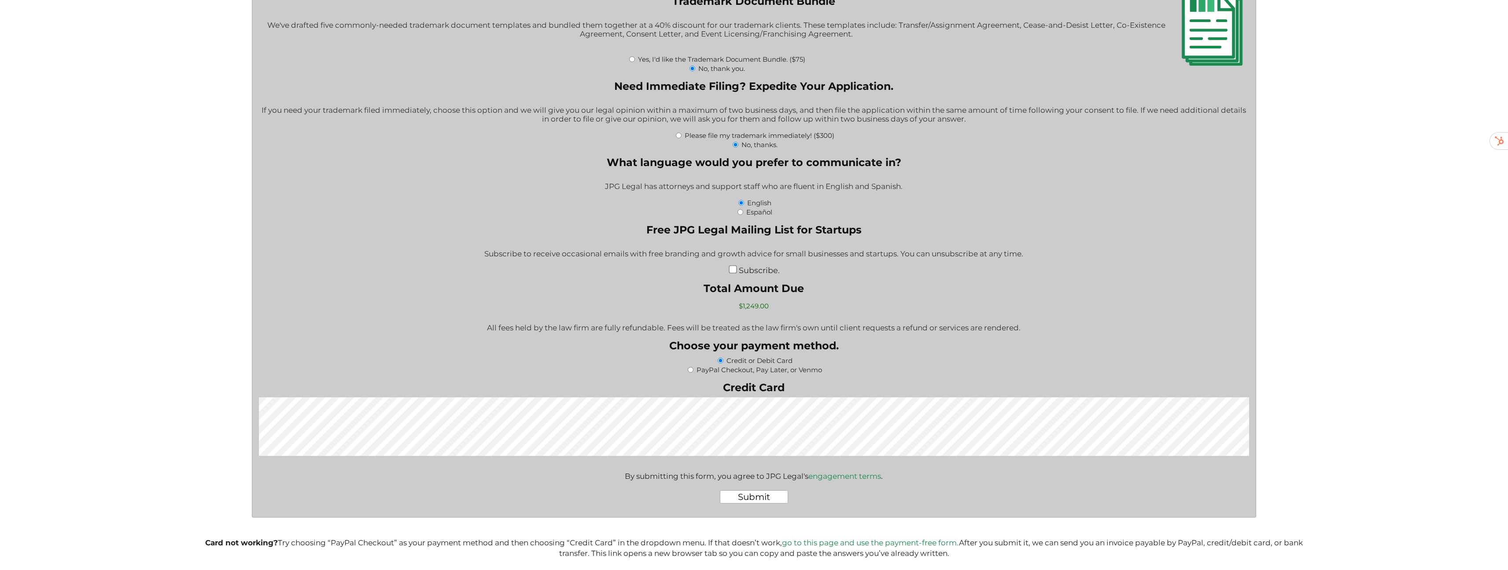
scroll to position [1481, 0]
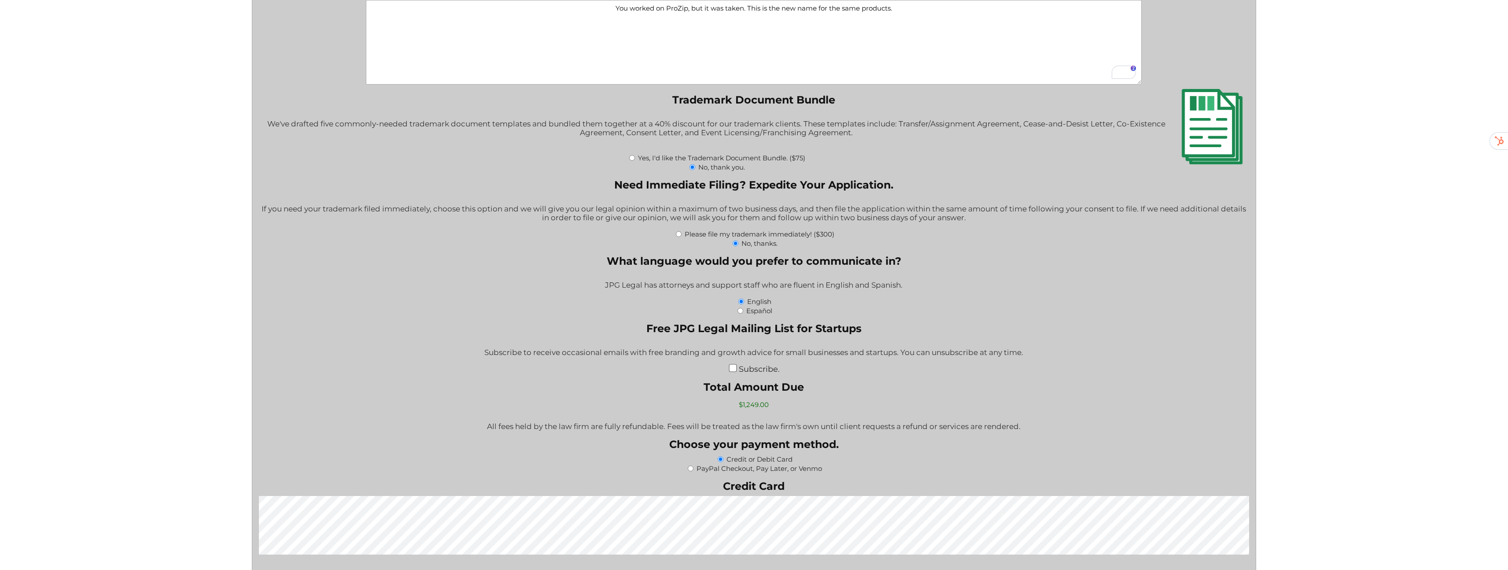
scroll to position [1500, 0]
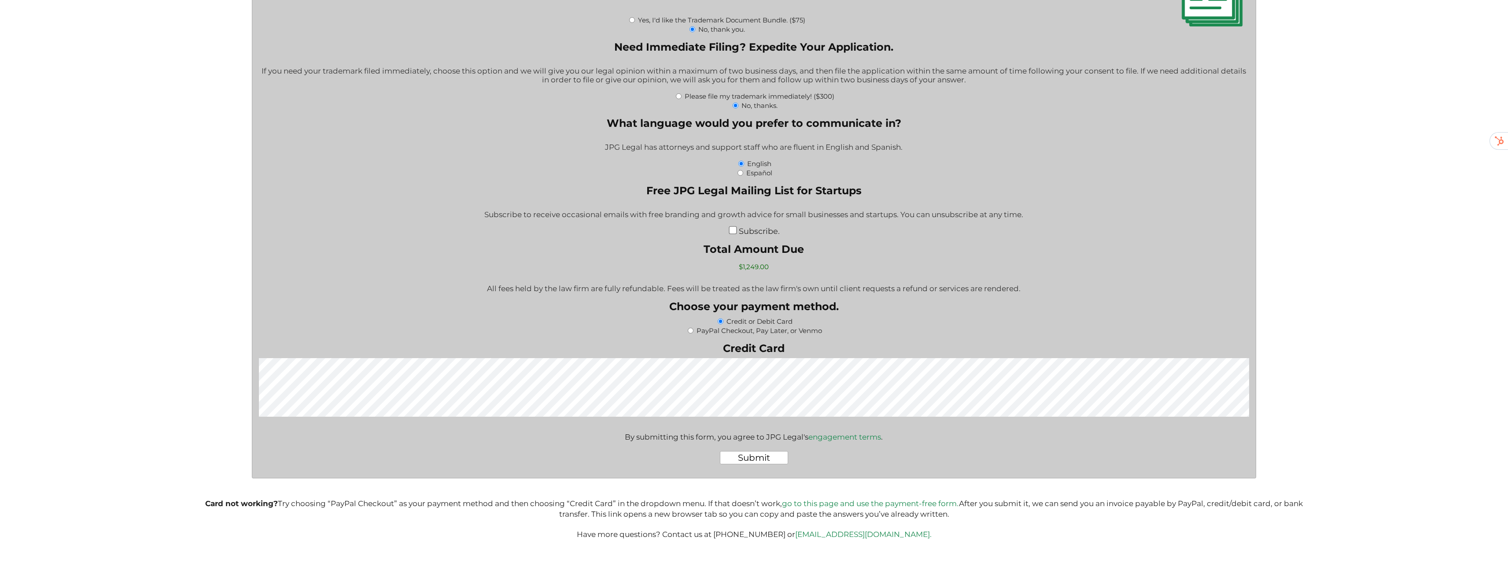
drag, startPoint x: 951, startPoint y: 443, endPoint x: 912, endPoint y: 450, distance: 38.9
click at [744, 458] on input "Submit" at bounding box center [754, 457] width 68 height 13
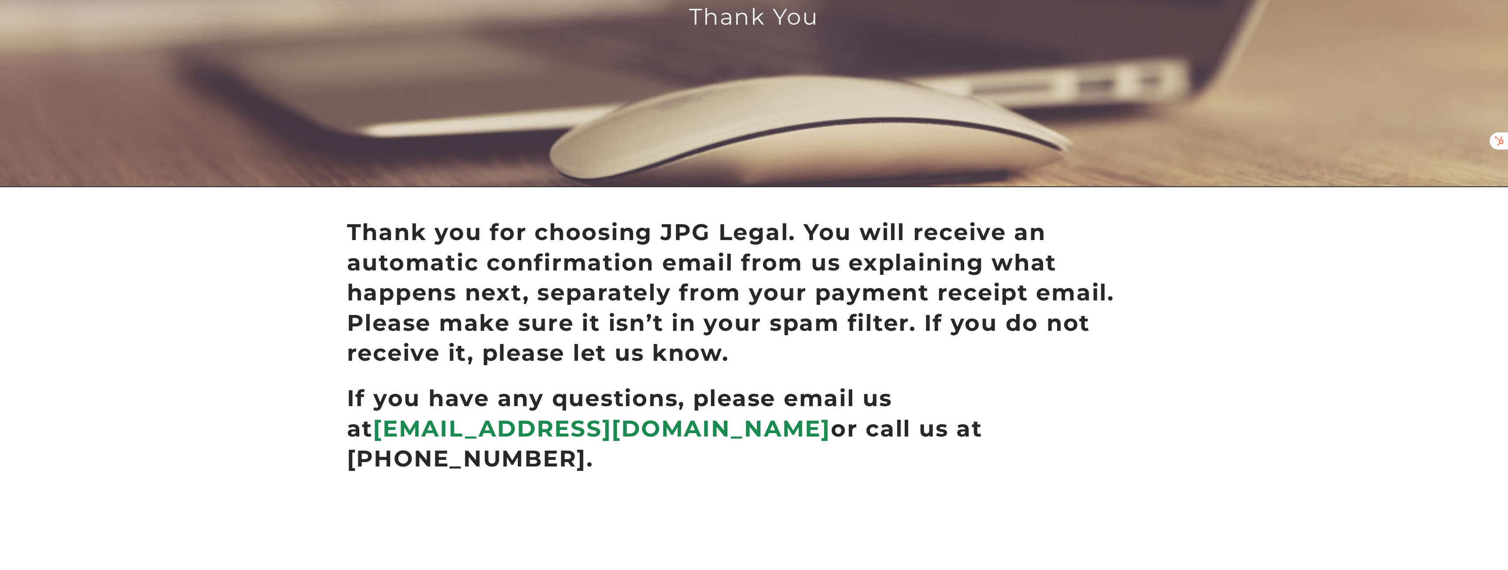
scroll to position [166, 0]
